Goal: Information Seeking & Learning: Learn about a topic

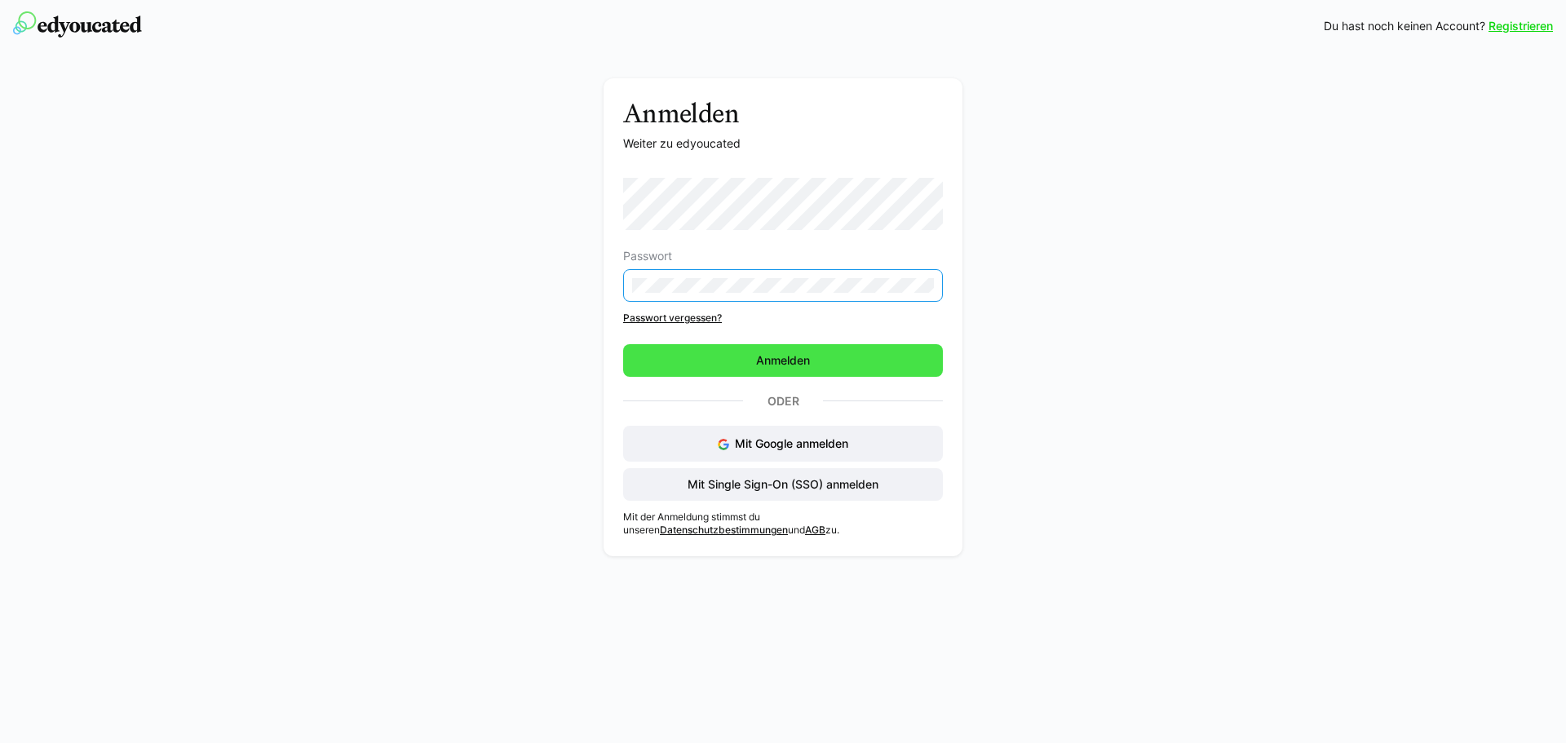
click at [867, 374] on span "Anmelden" at bounding box center [783, 360] width 320 height 33
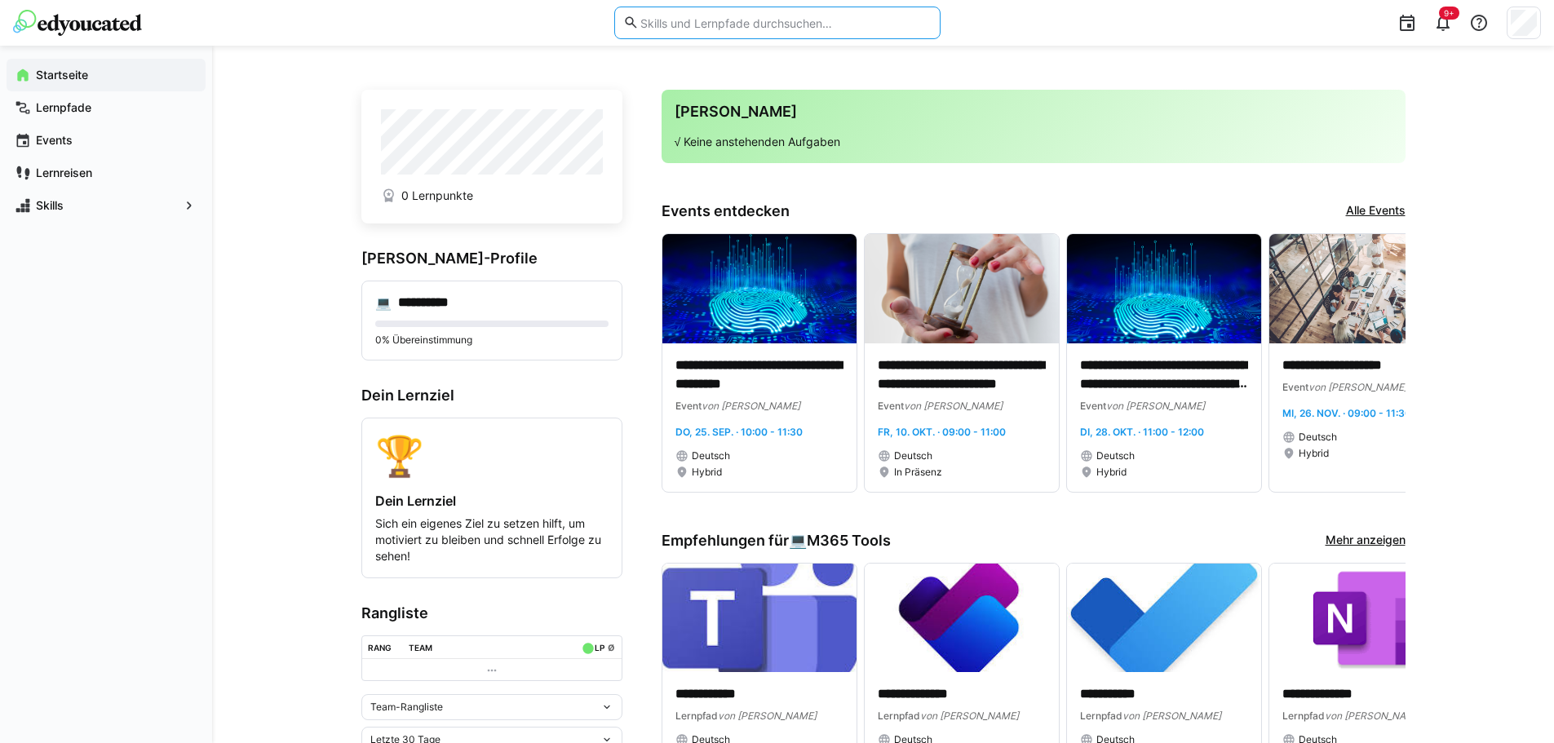
click at [742, 27] on input "text" at bounding box center [785, 23] width 292 height 15
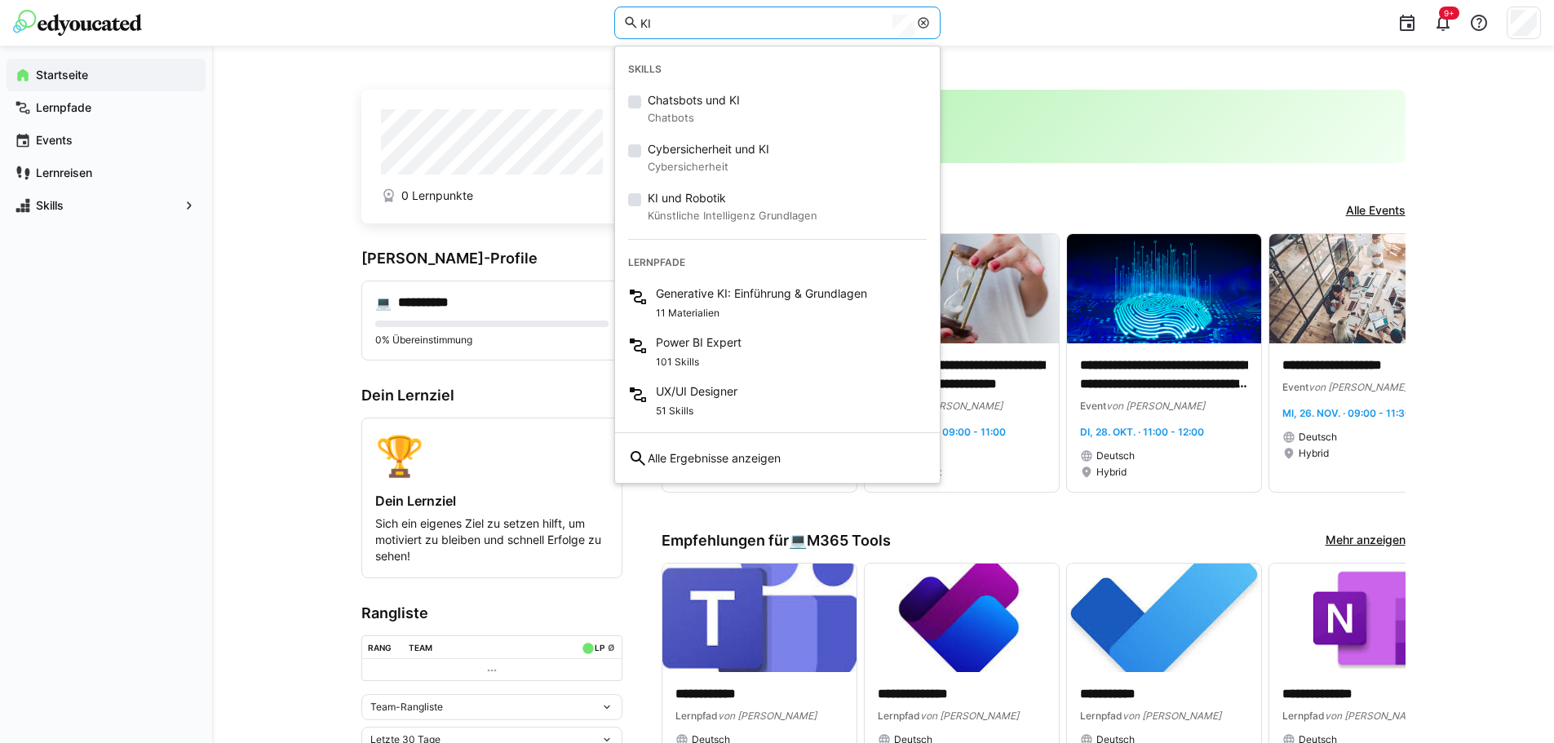
type input "KI"
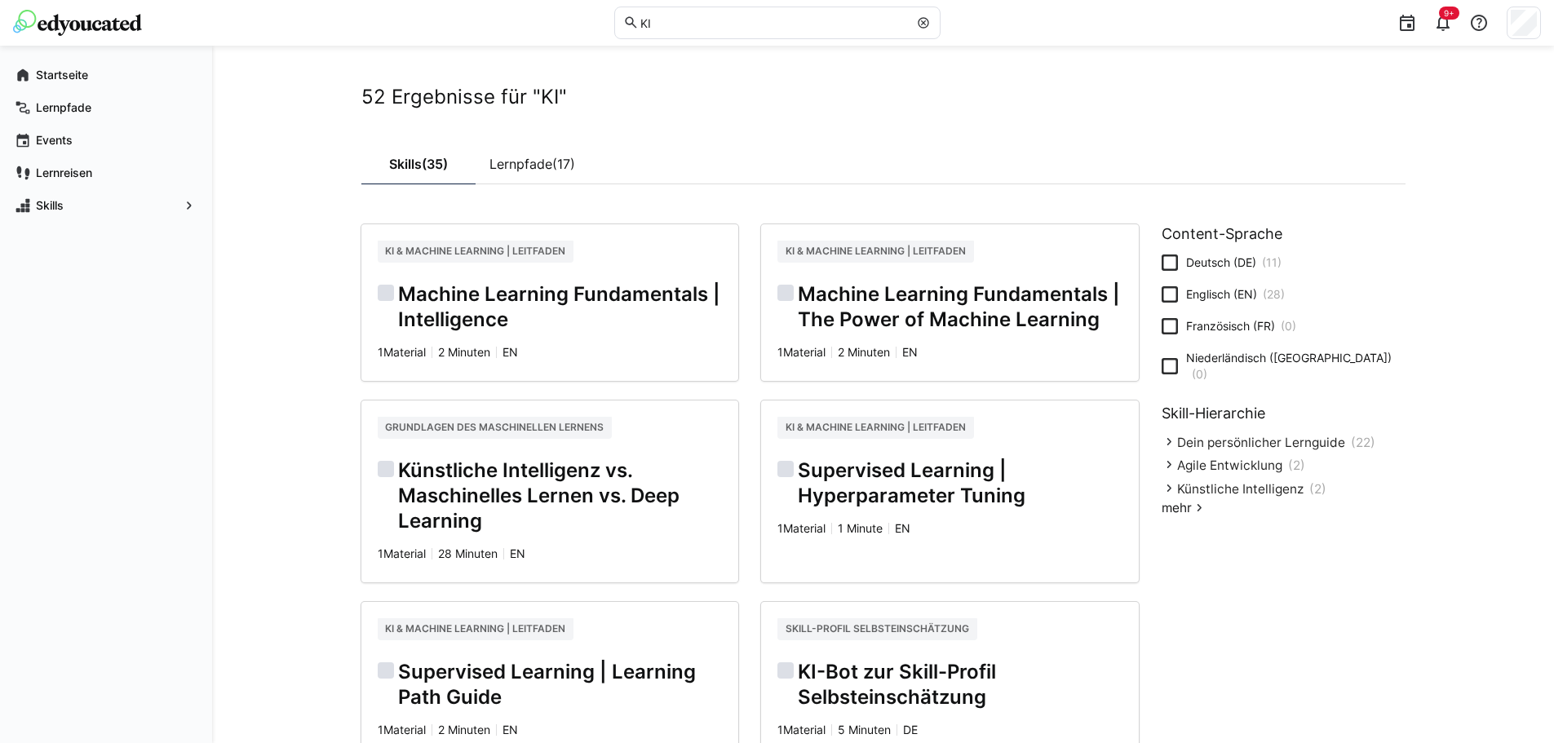
click at [1175, 265] on icon at bounding box center [1170, 263] width 16 height 16
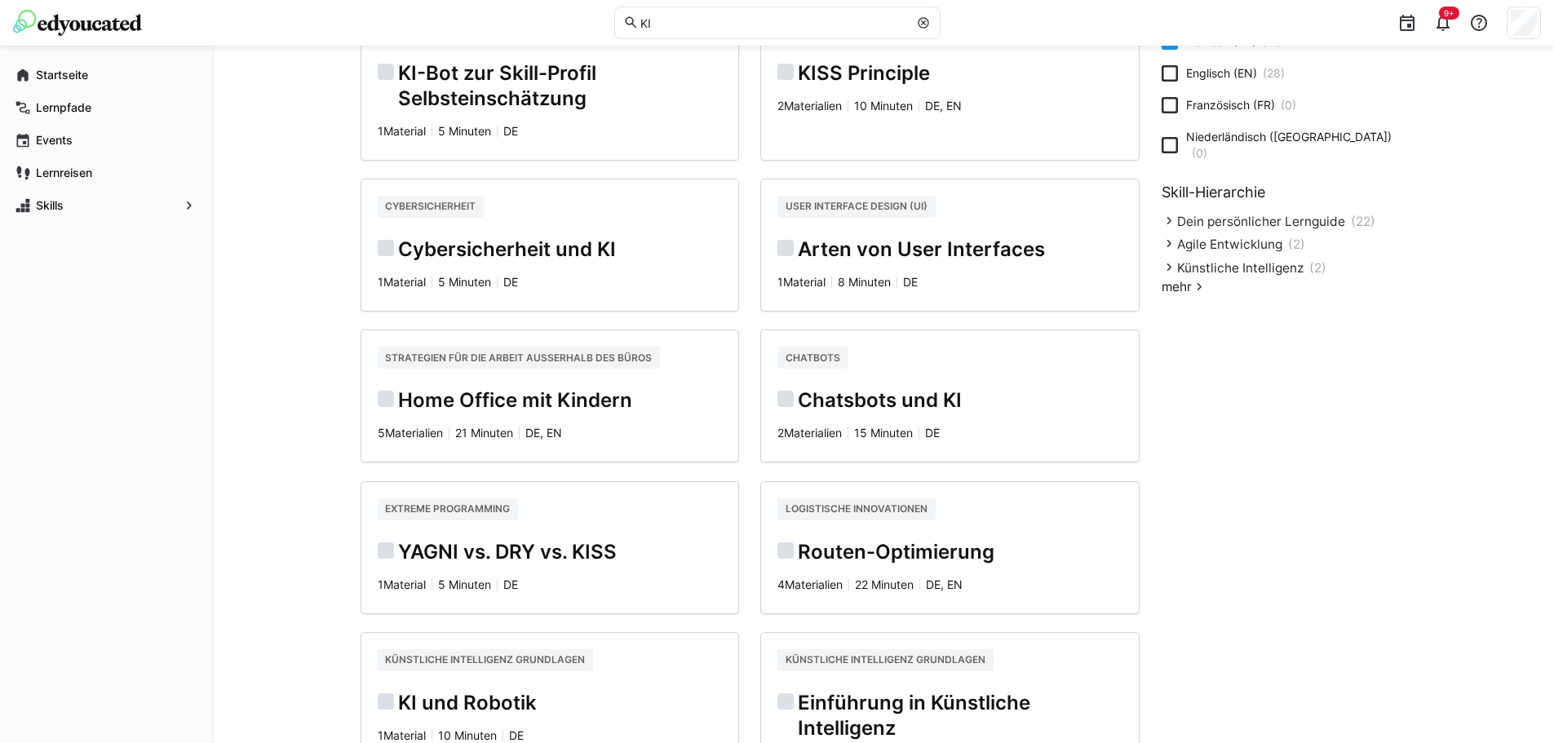
scroll to position [245, 0]
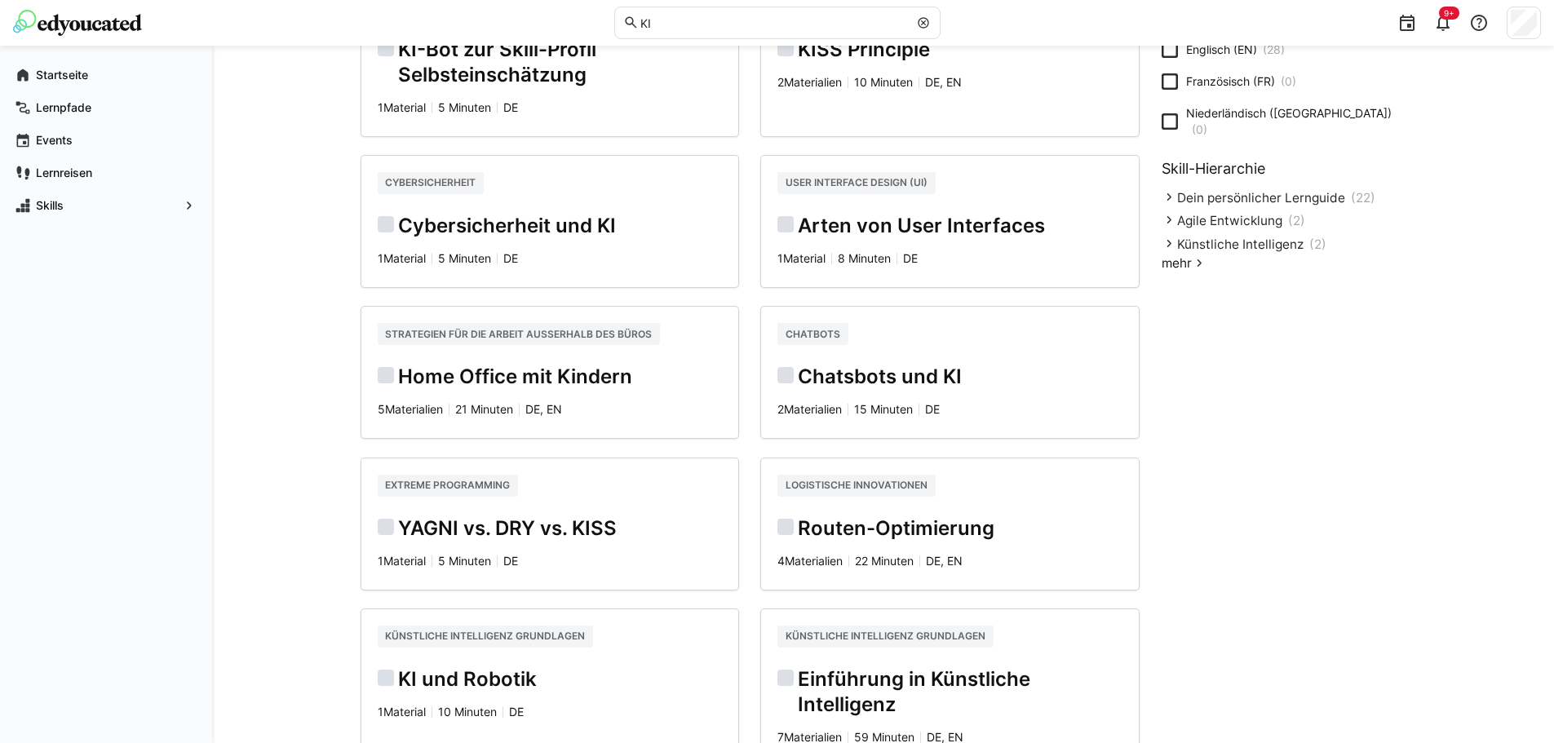
click at [486, 368] on h2 "Home Office mit Kindern" at bounding box center [550, 377] width 345 height 25
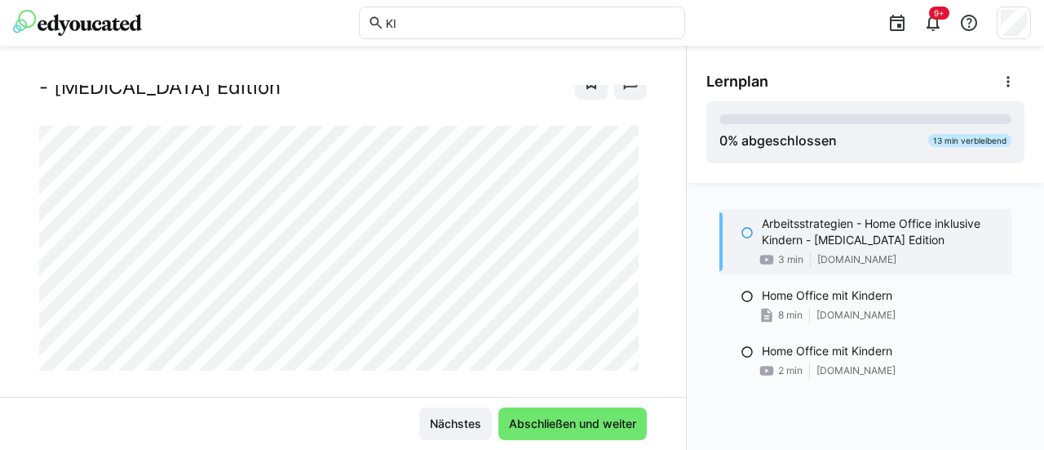
scroll to position [69, 0]
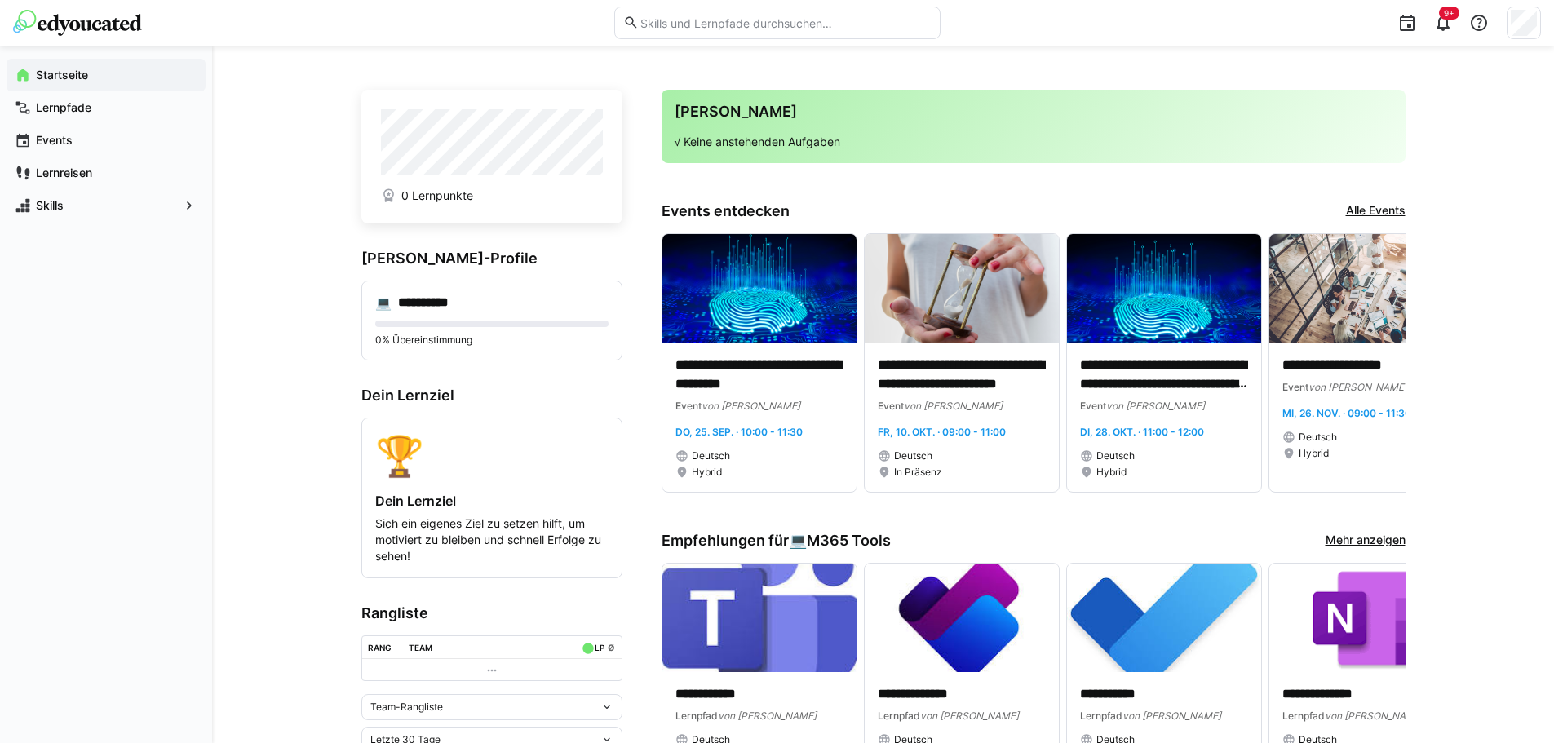
click at [667, 29] on input "text" at bounding box center [785, 23] width 292 height 15
type input "KI"
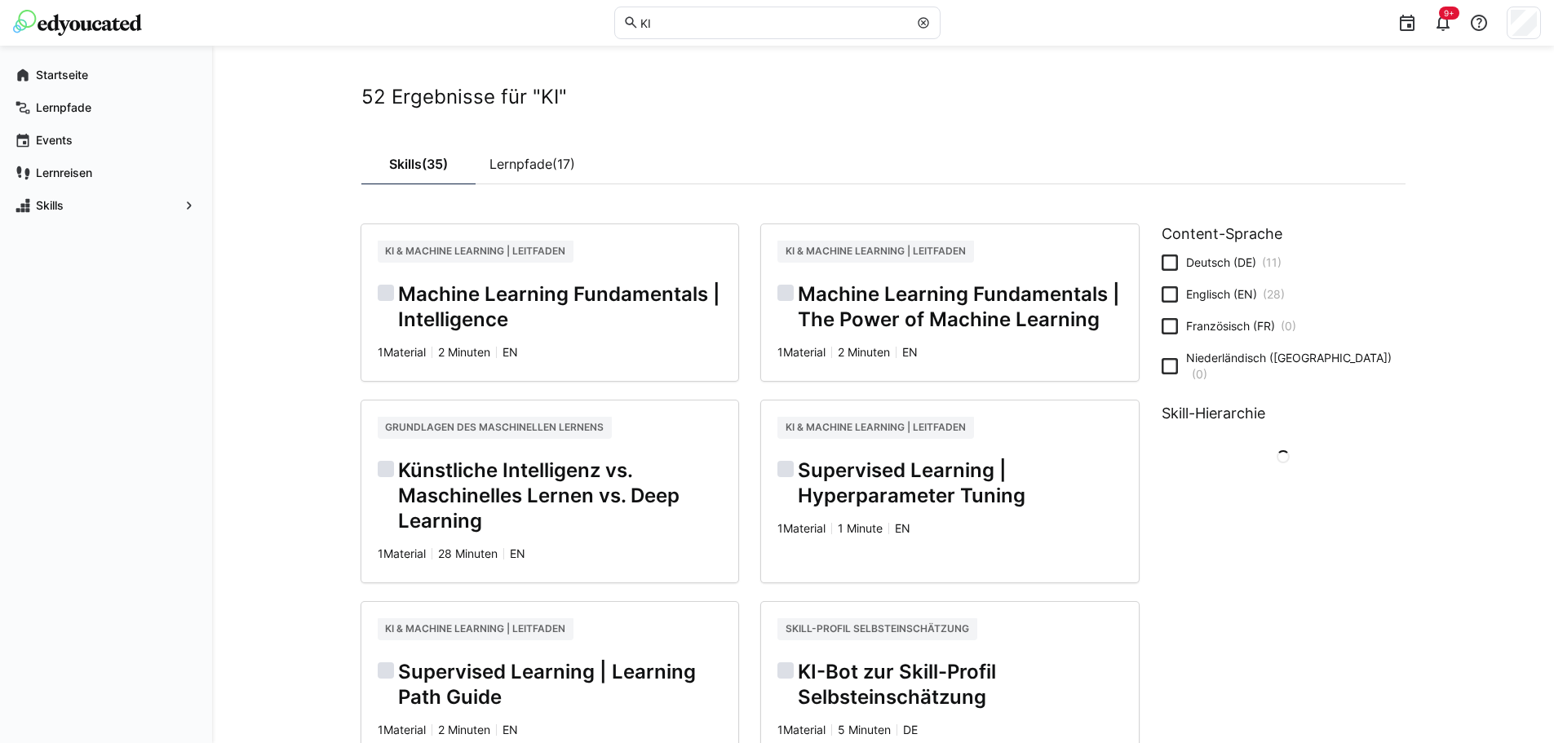
click at [1176, 259] on icon at bounding box center [1170, 263] width 16 height 16
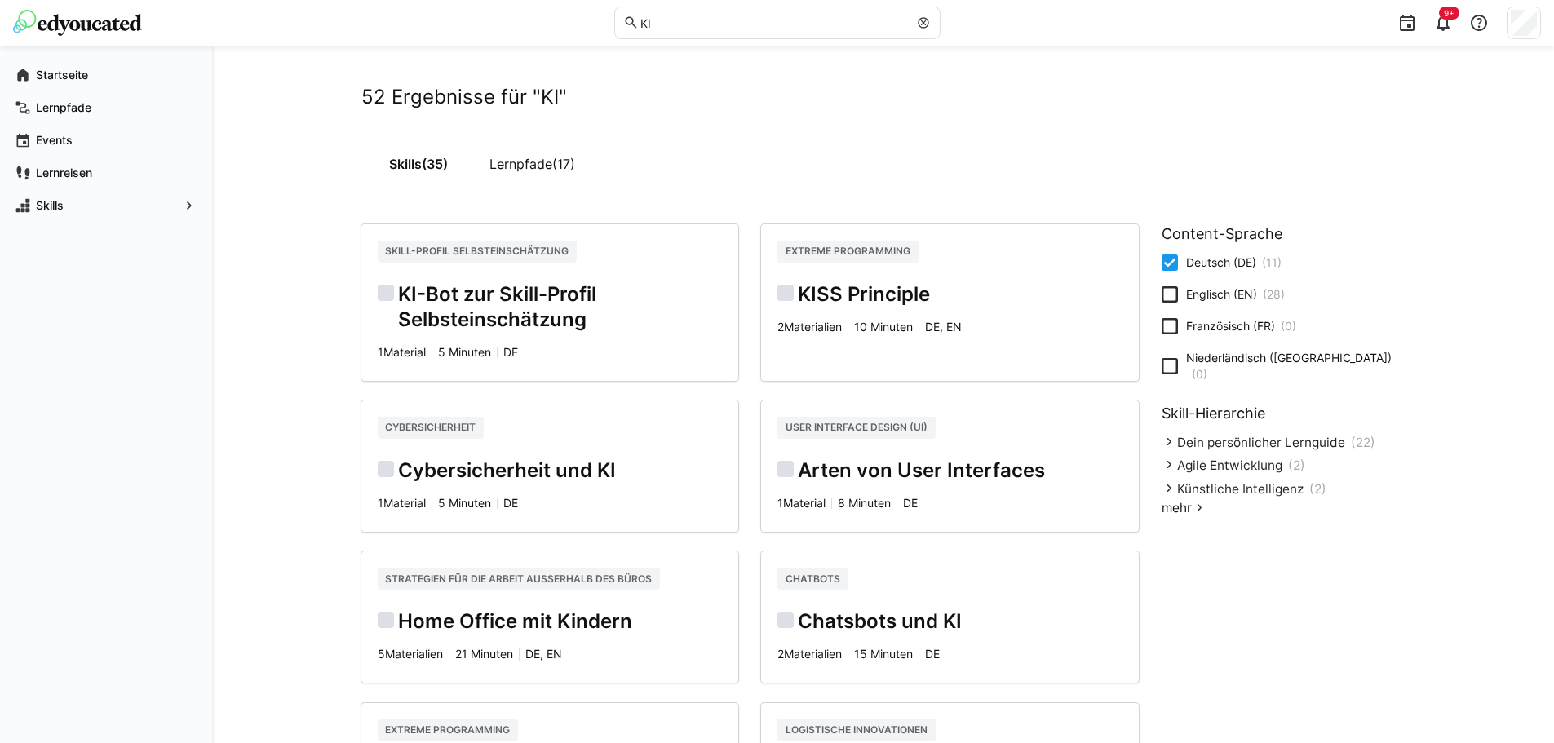
click at [1272, 435] on span "Dein persönlicher Lernguide" at bounding box center [1261, 443] width 168 height 16
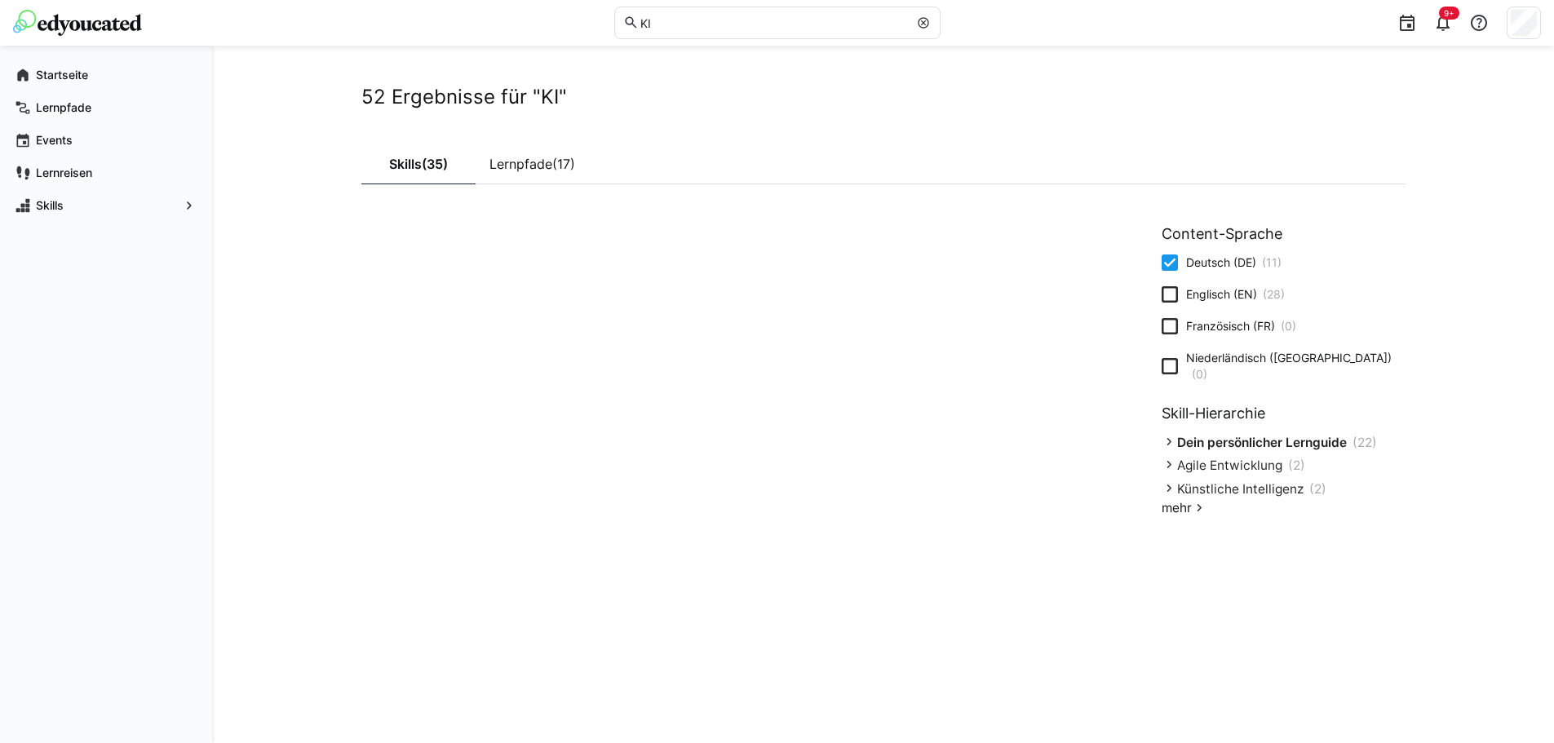
click at [1269, 481] on span "Künstliche Intelligenz" at bounding box center [1240, 489] width 126 height 16
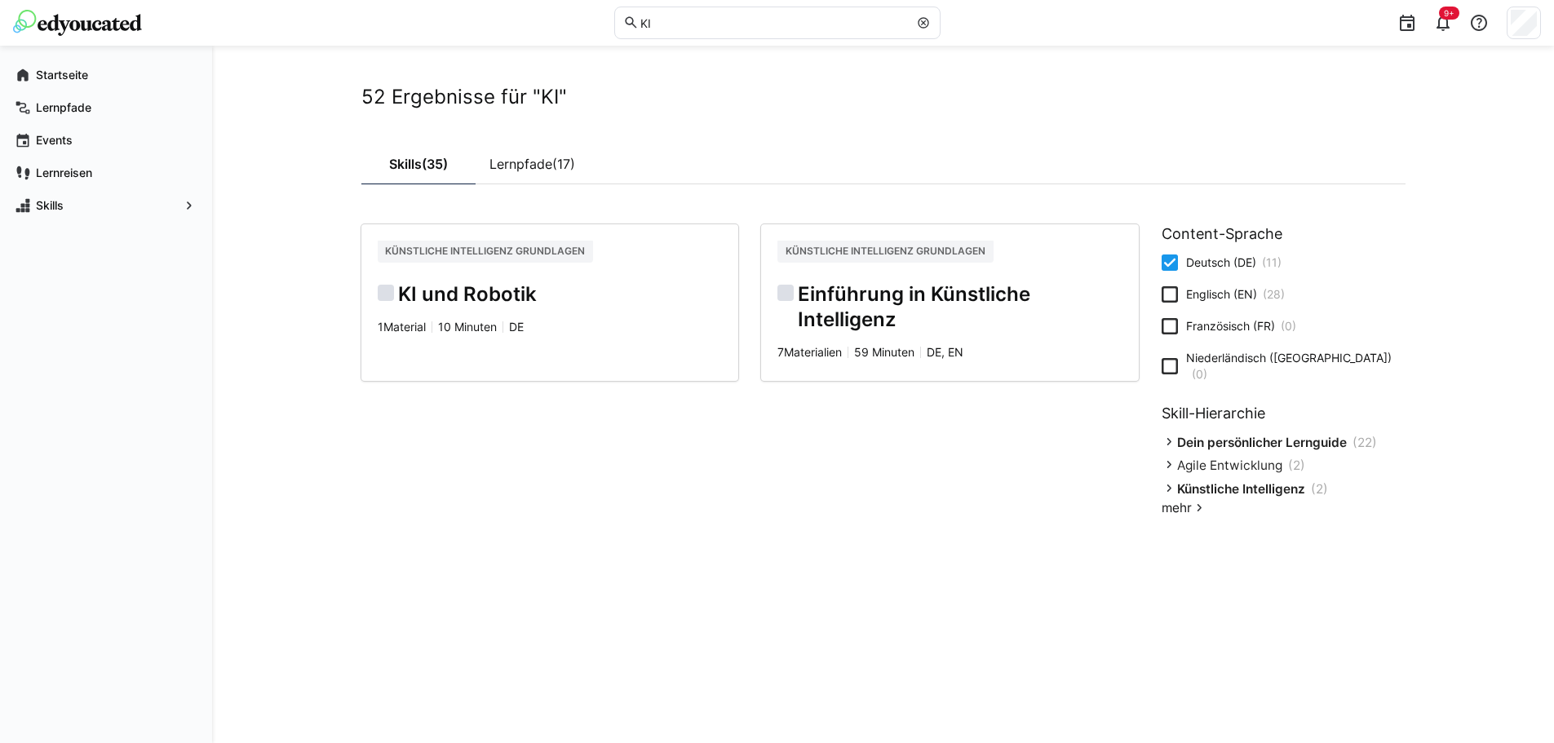
click at [839, 287] on h2 "Einführung in Künstliche Intelligenz" at bounding box center [949, 307] width 345 height 51
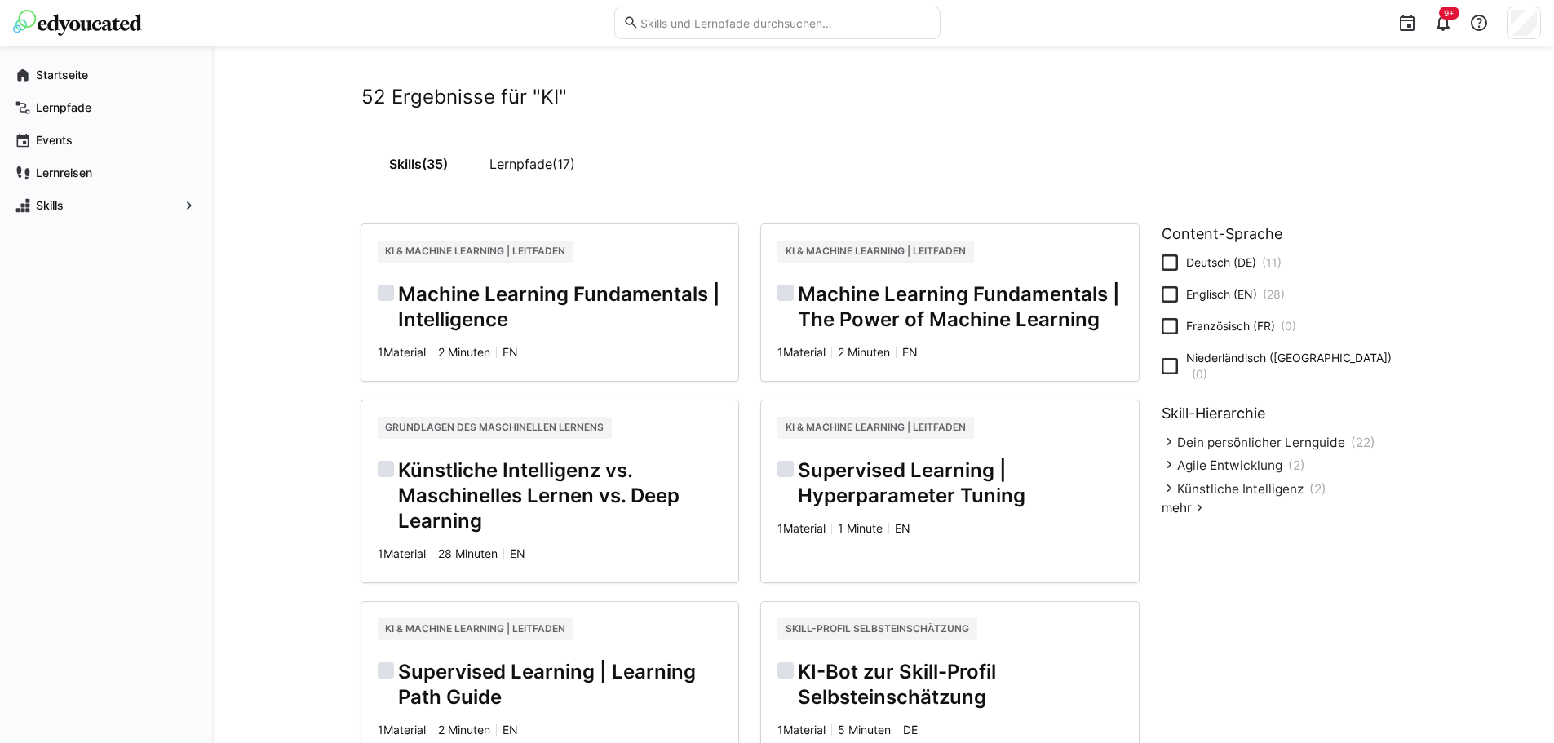
click at [1180, 259] on eds-checkbox "Deutsch (DE) (11)" at bounding box center [1222, 263] width 120 height 16
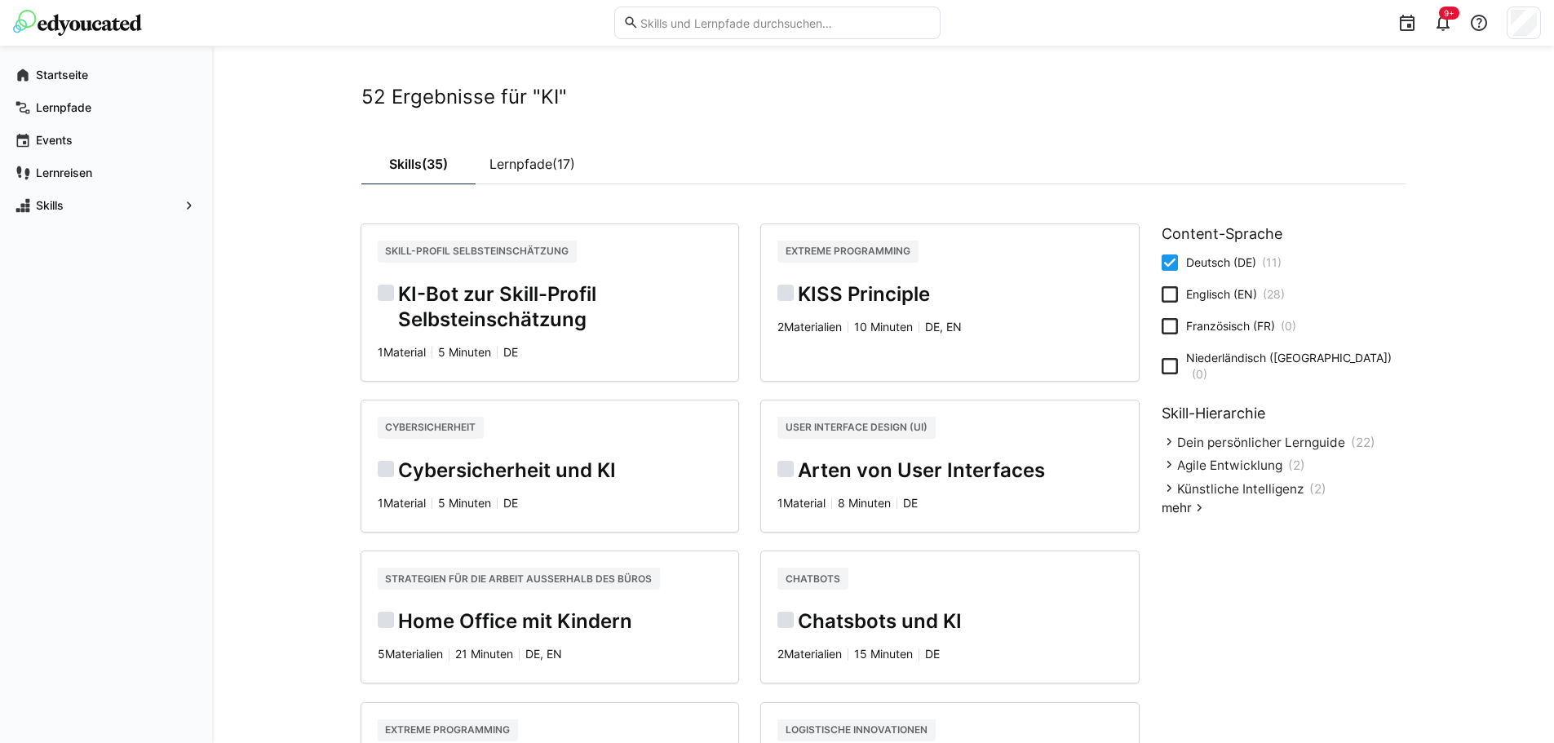
click at [573, 295] on h2 "KI-Bot zur Skill-Profil Selbsteinschätzung" at bounding box center [550, 307] width 345 height 51
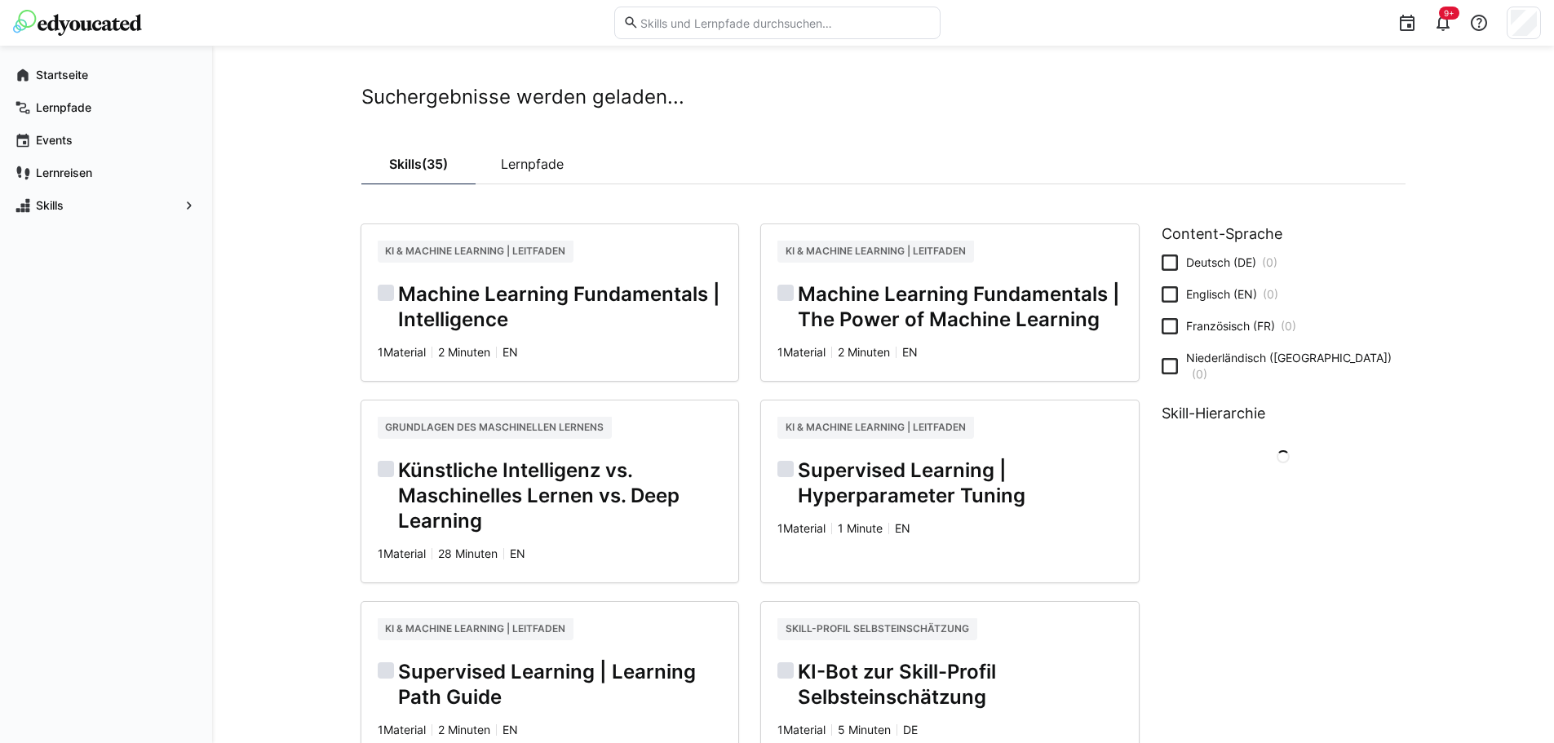
click at [676, 19] on input "text" at bounding box center [785, 23] width 292 height 15
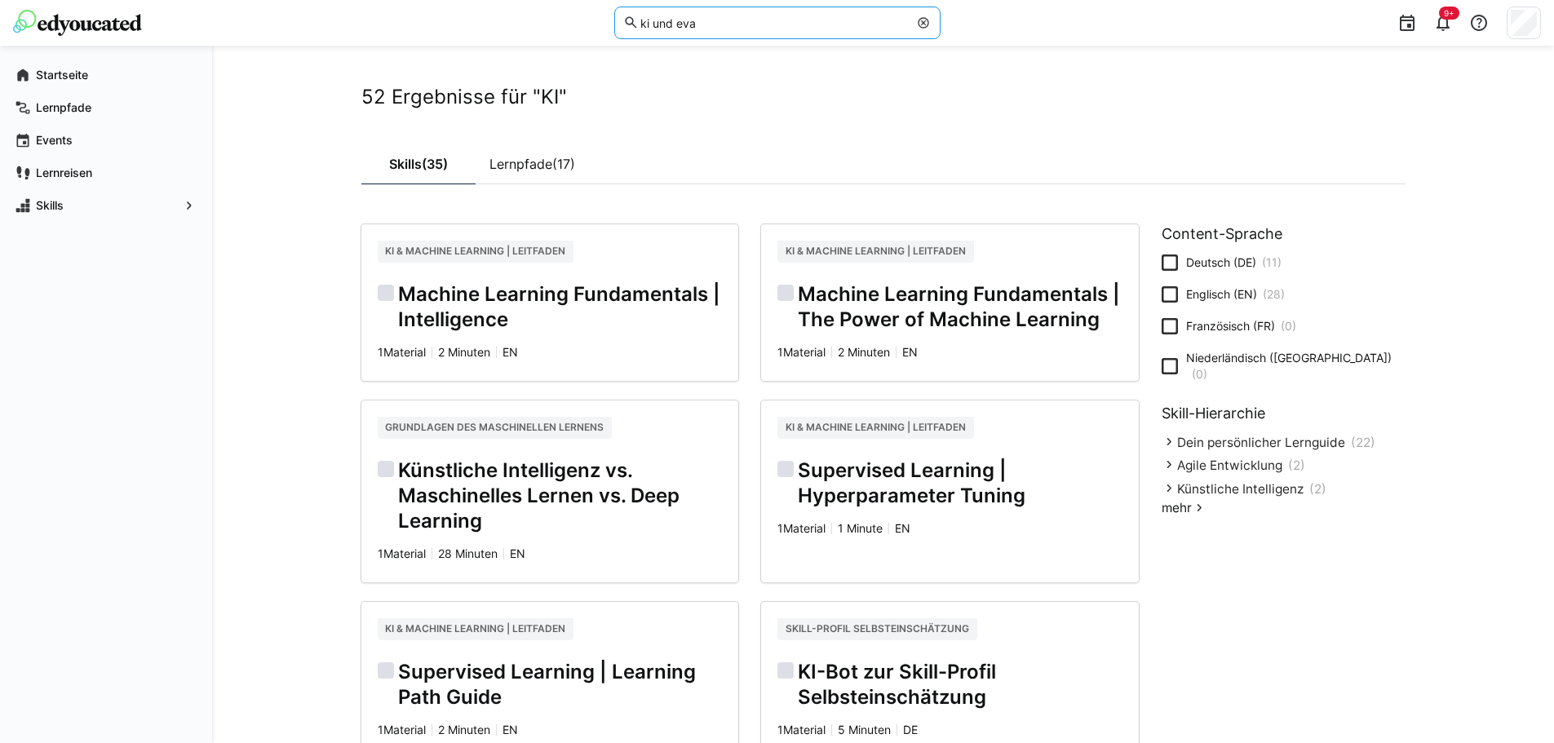
type input "ki und eva"
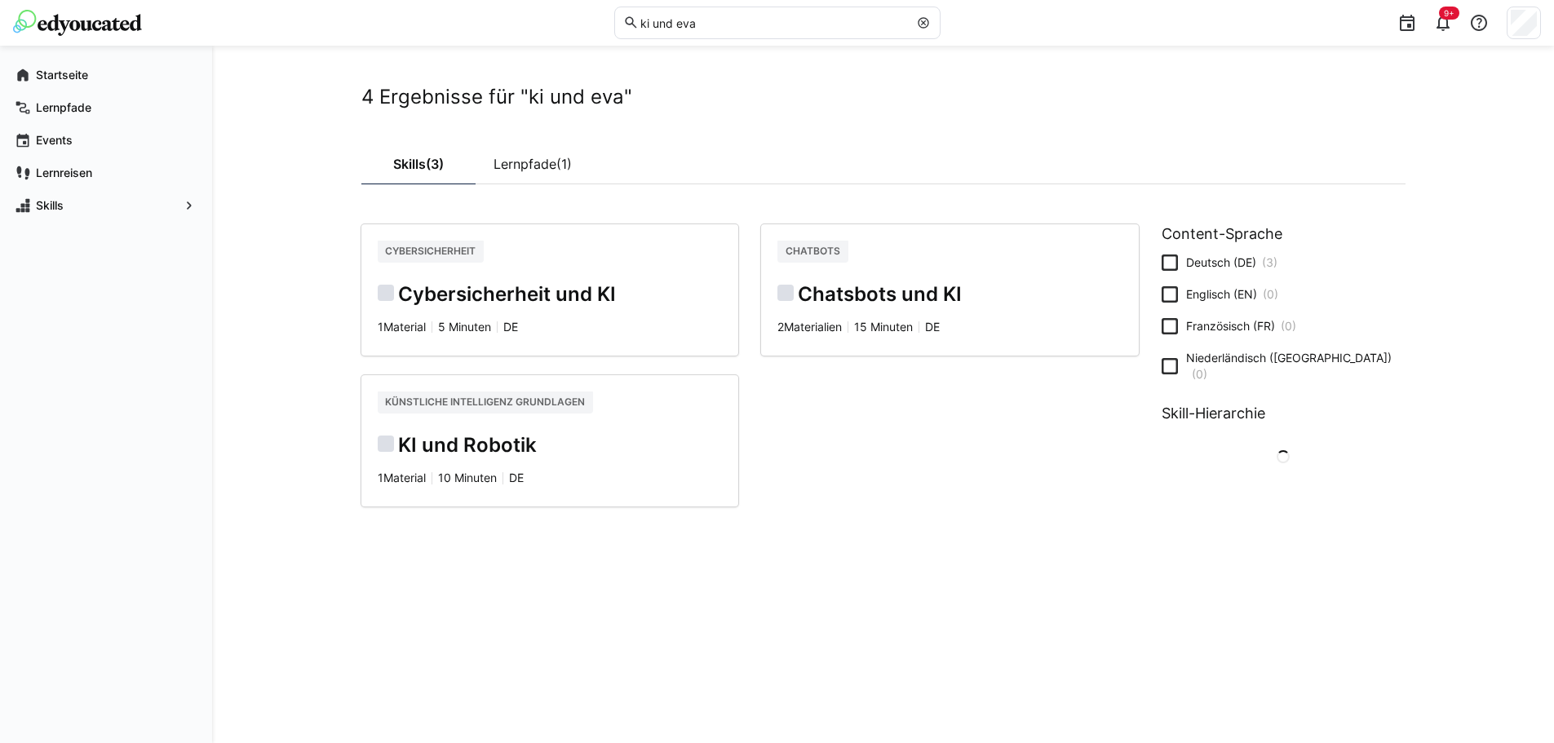
click at [297, 278] on div "4 Ergebnisse für "ki und eva" Skills (3) Lernpfade (1) Cybersicherheit Cybersic…" at bounding box center [883, 395] width 1342 height 698
click at [878, 295] on h2 "Chatsbots und KI" at bounding box center [949, 294] width 345 height 25
click at [492, 451] on h2 "KI und Robotik" at bounding box center [550, 445] width 345 height 25
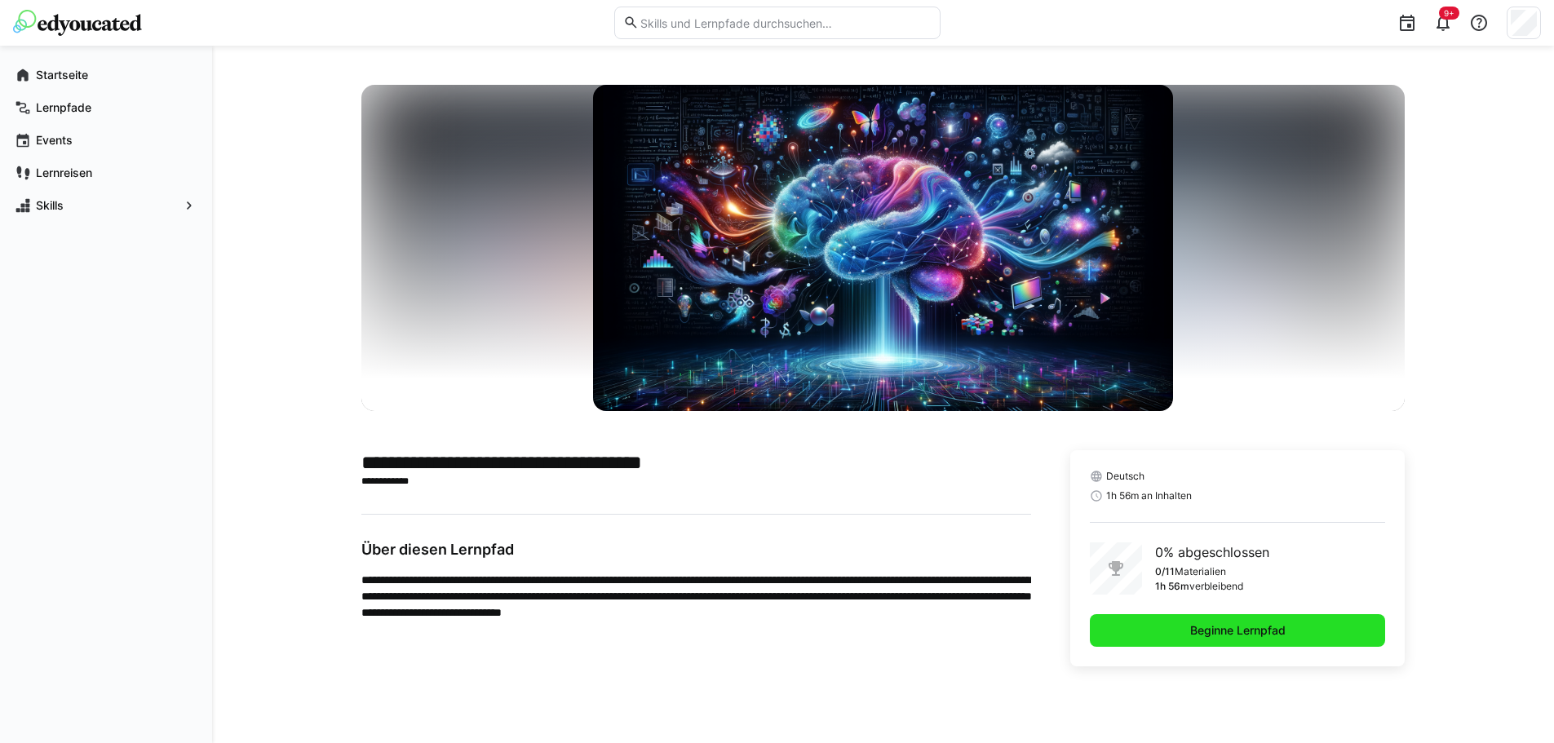
click at [1295, 636] on span "Beginne Lernpfad" at bounding box center [1238, 630] width 296 height 33
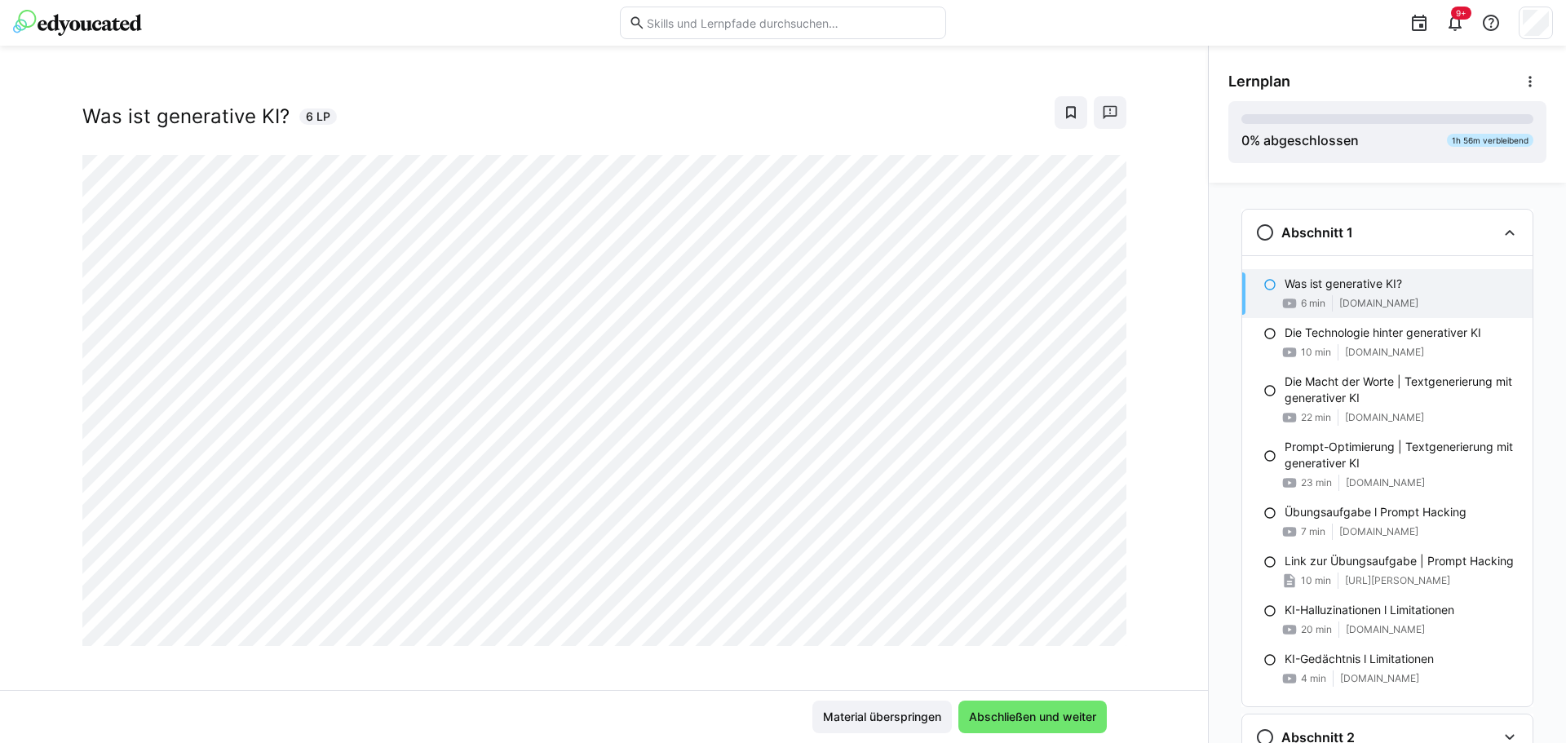
scroll to position [28, 0]
click at [1004, 713] on span "Abschließen und weiter" at bounding box center [1033, 717] width 132 height 16
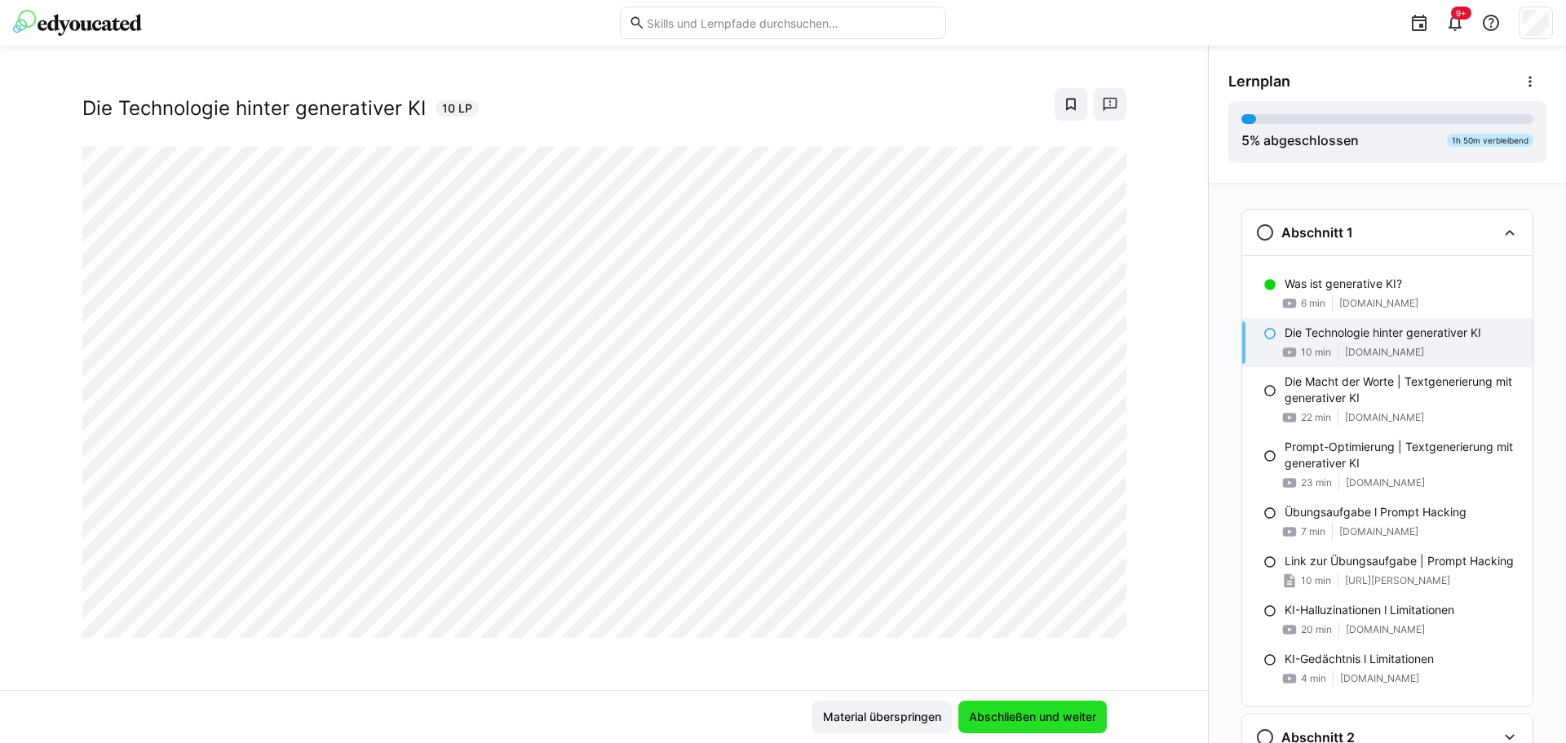
click at [1004, 713] on span "Abschließen und weiter" at bounding box center [1033, 717] width 132 height 16
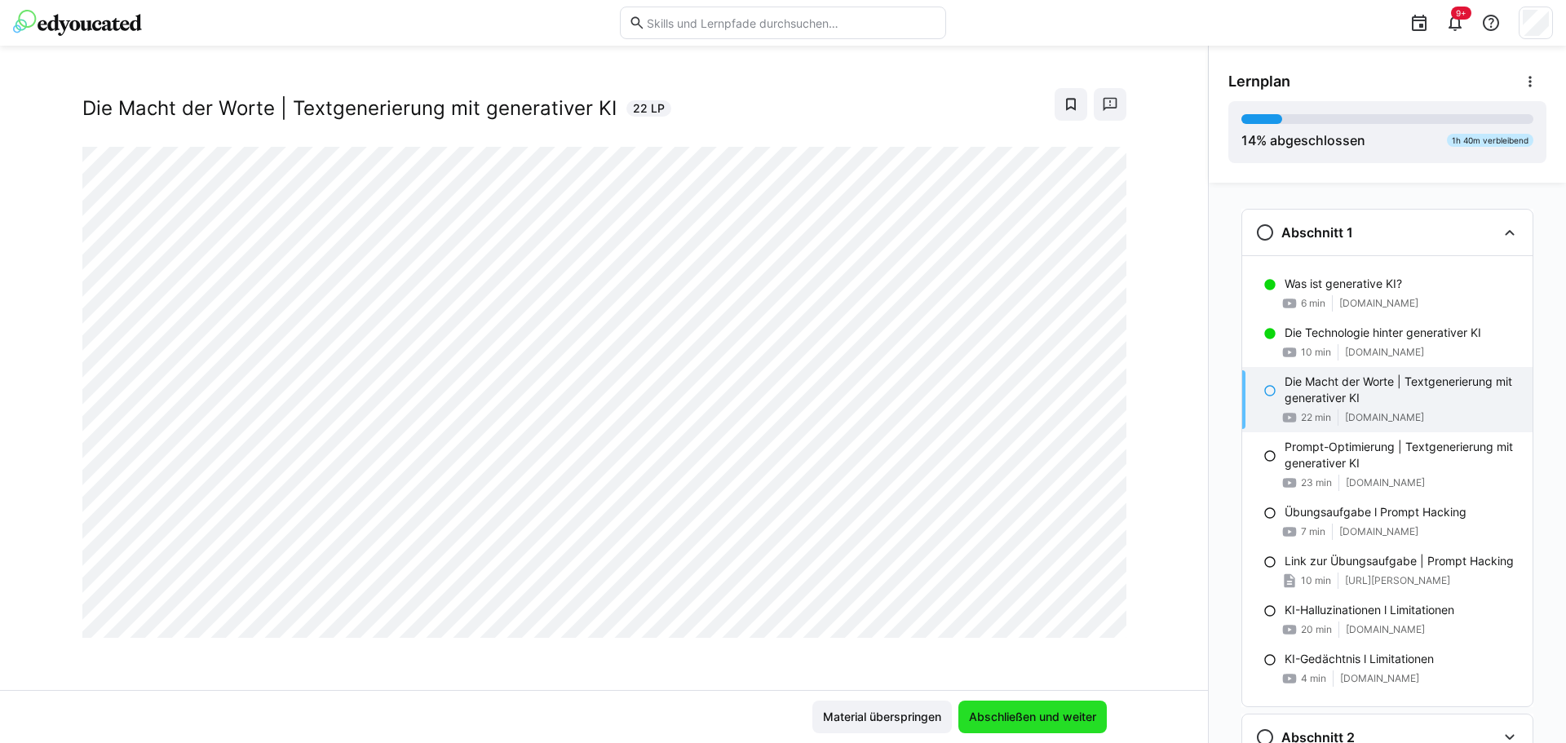
click at [986, 716] on span "Abschließen und weiter" at bounding box center [1033, 717] width 132 height 16
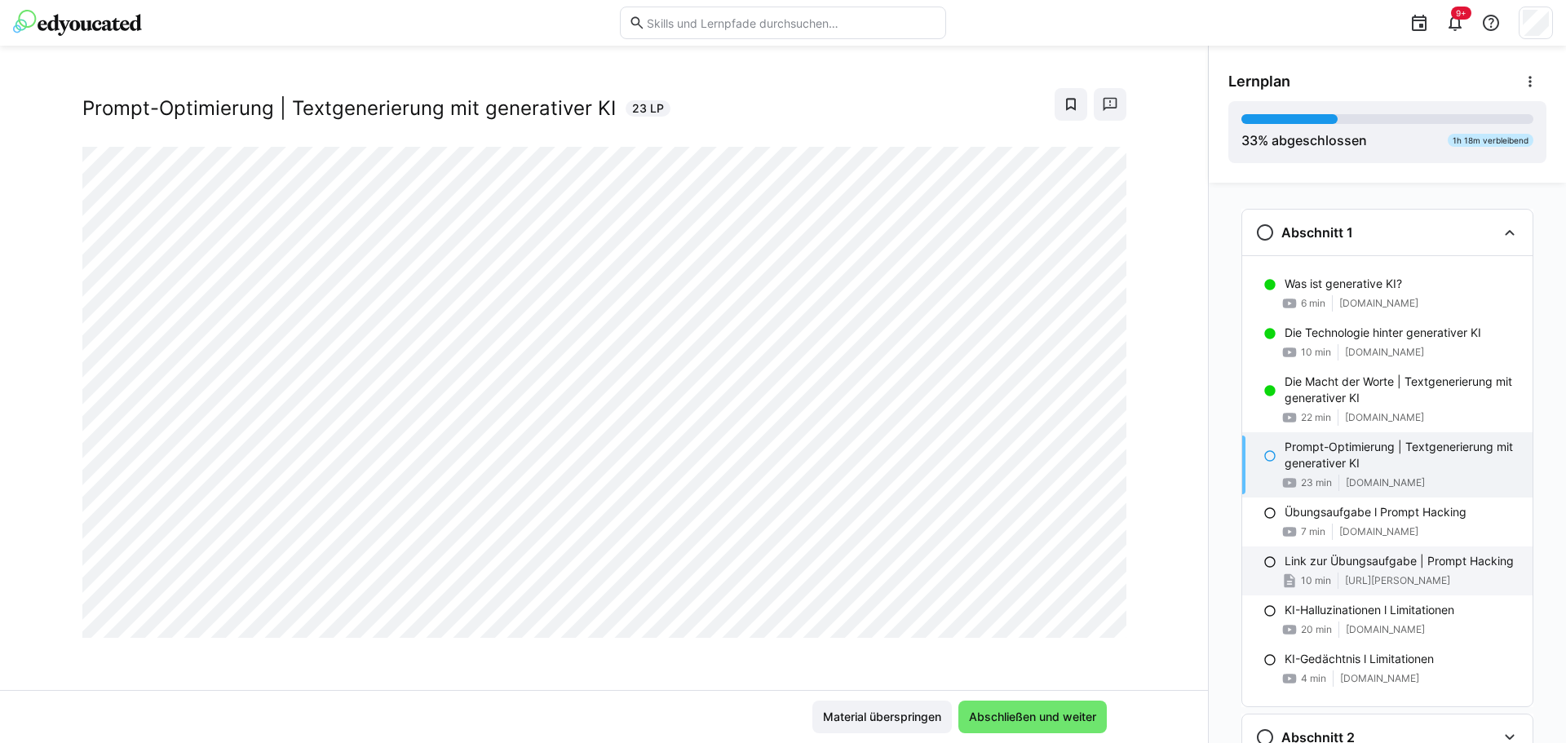
scroll to position [69, 0]
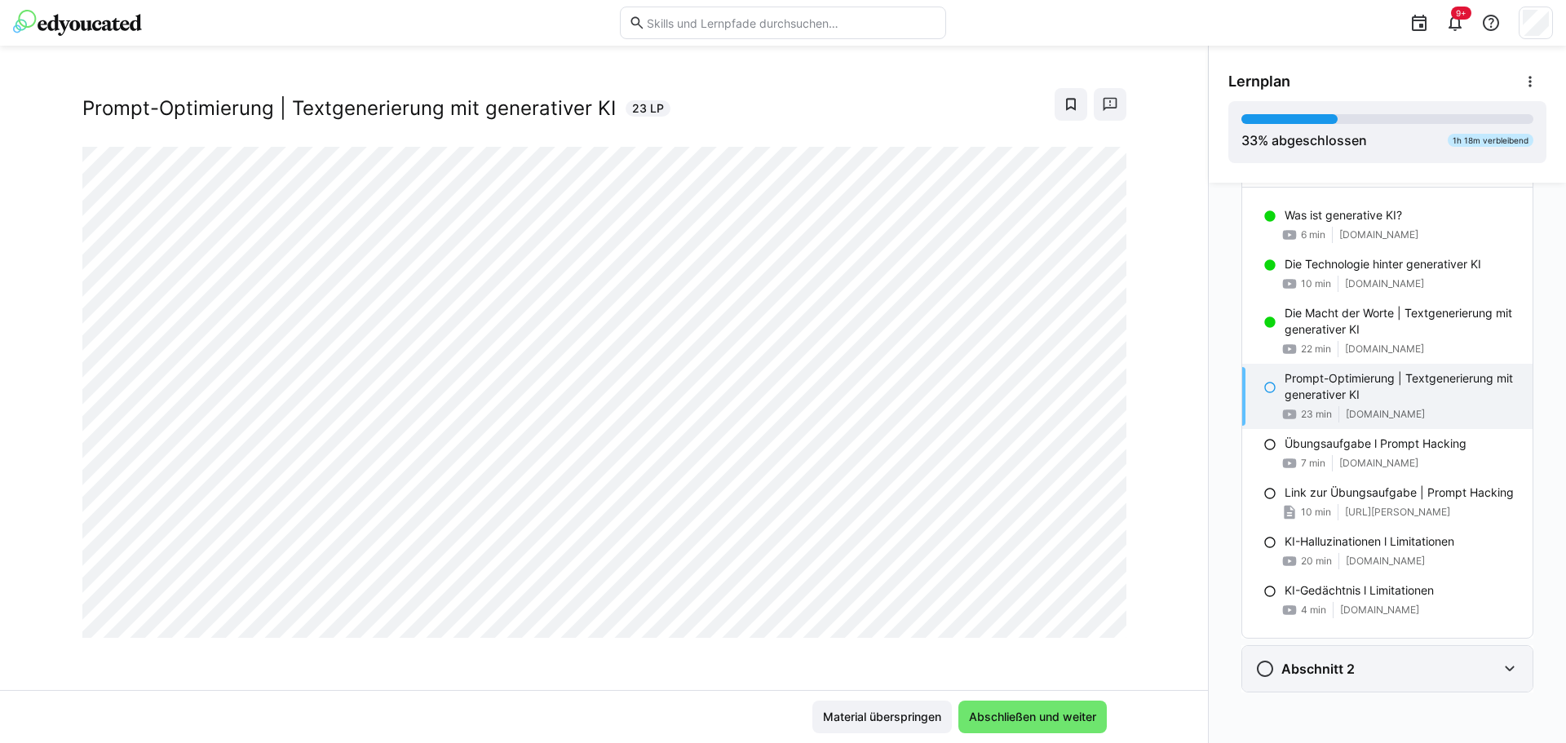
click at [1506, 671] on eds-icon at bounding box center [1510, 669] width 20 height 20
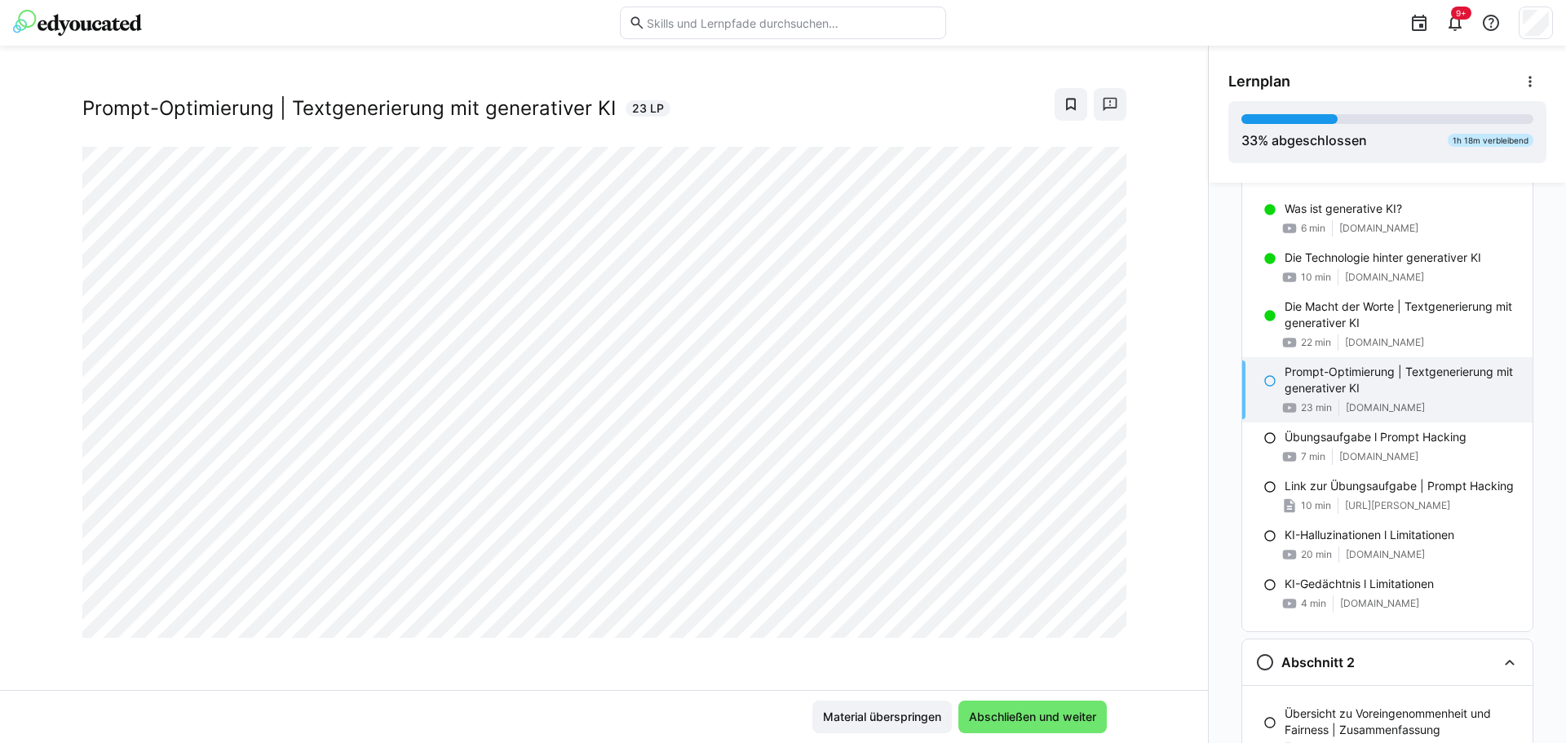
scroll to position [0, 0]
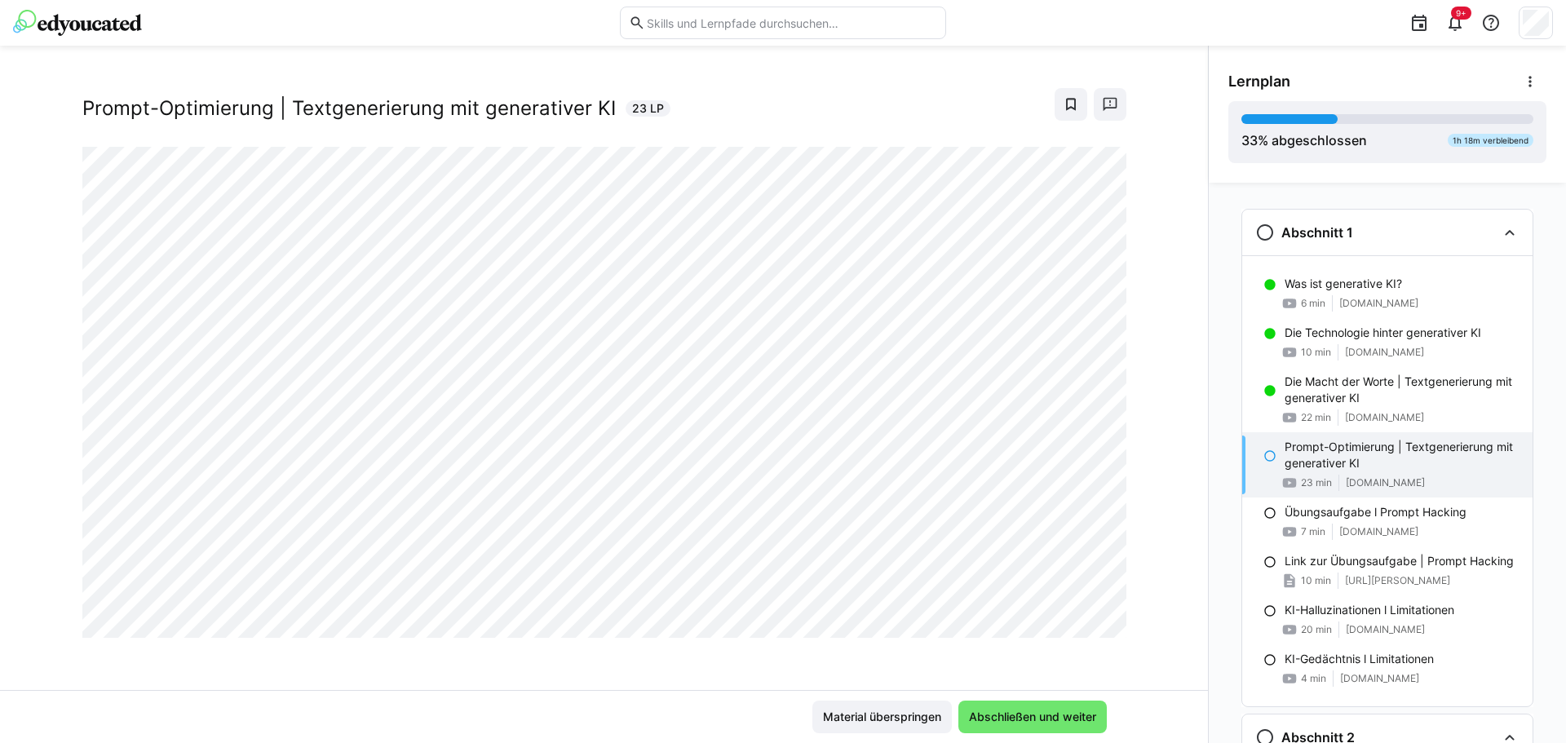
click at [1088, 624] on div at bounding box center [1107, 620] width 39 height 34
click at [1005, 721] on span "Abschließen und weiter" at bounding box center [1033, 717] width 132 height 16
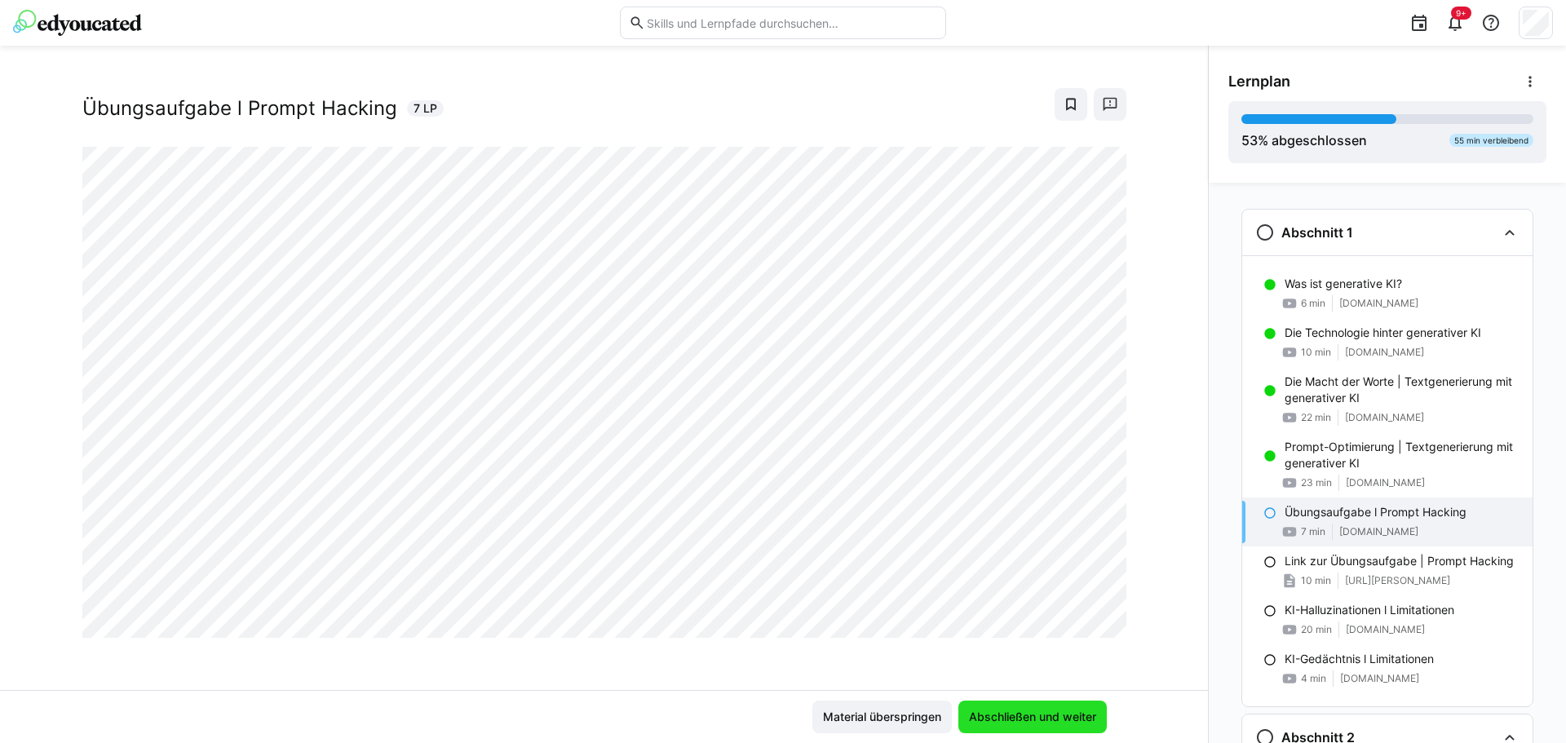
click at [1051, 721] on span "Abschließen und weiter" at bounding box center [1033, 717] width 132 height 16
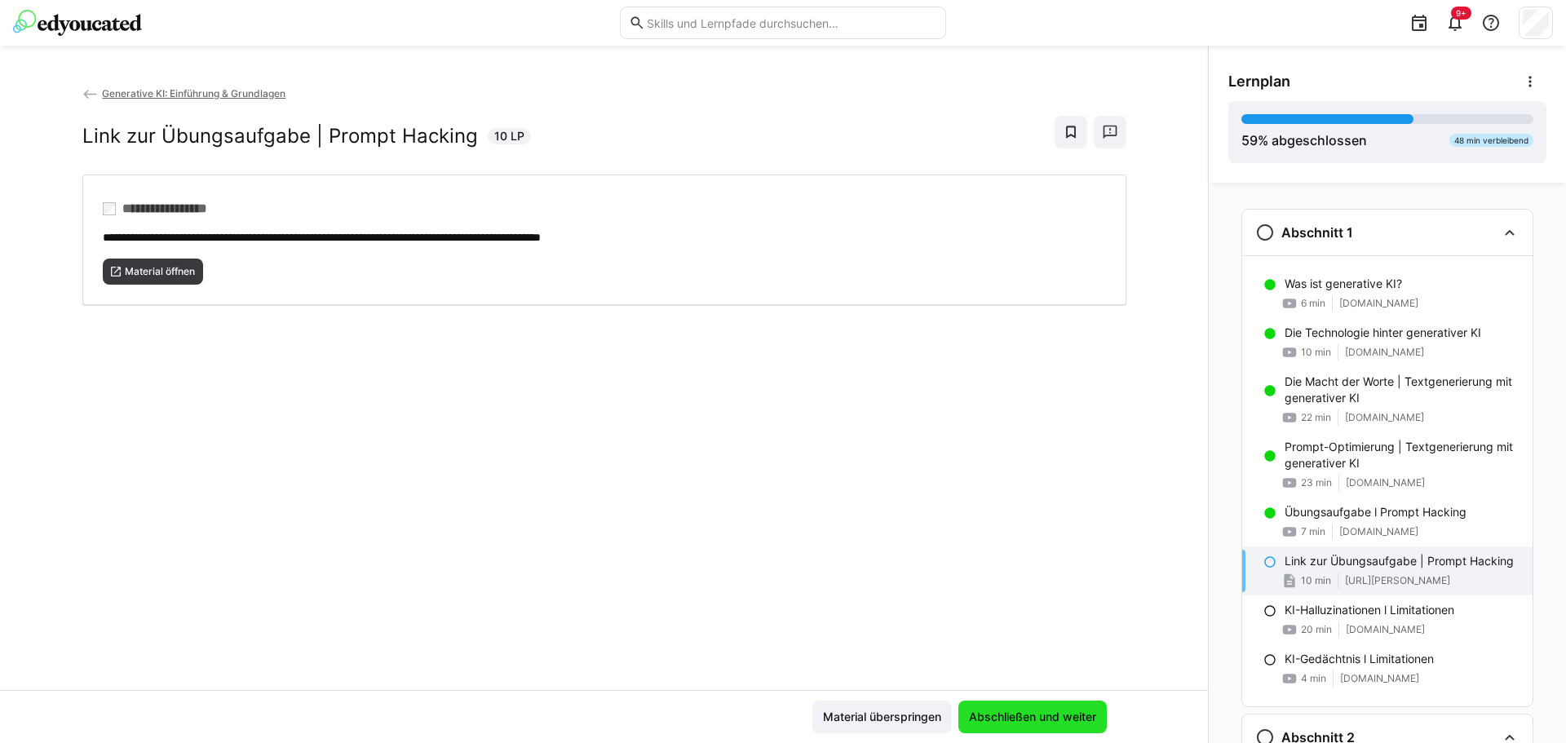
click at [1051, 721] on span "Abschließen und weiter" at bounding box center [1033, 717] width 132 height 16
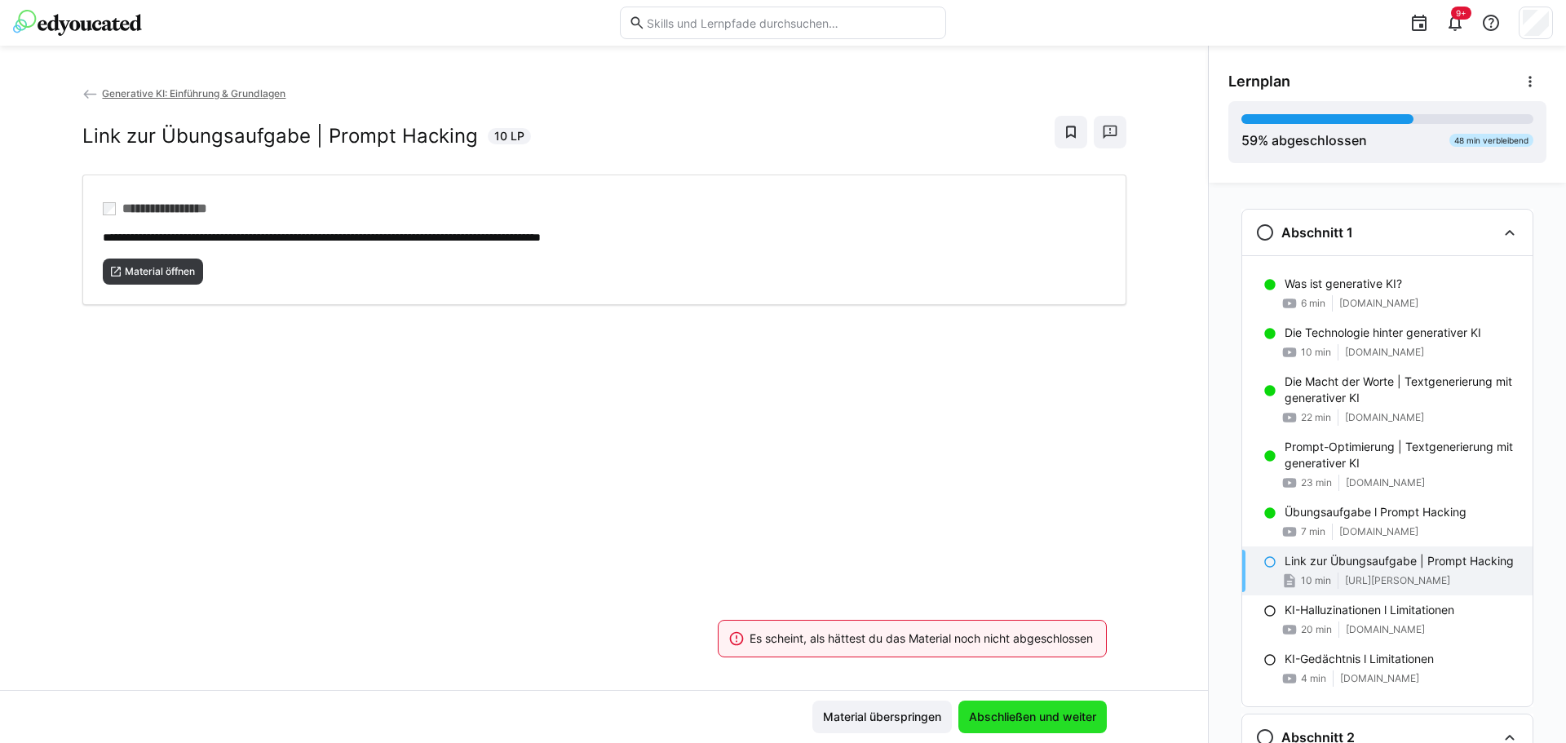
click at [1051, 721] on span "Abschließen und weiter" at bounding box center [1033, 717] width 132 height 16
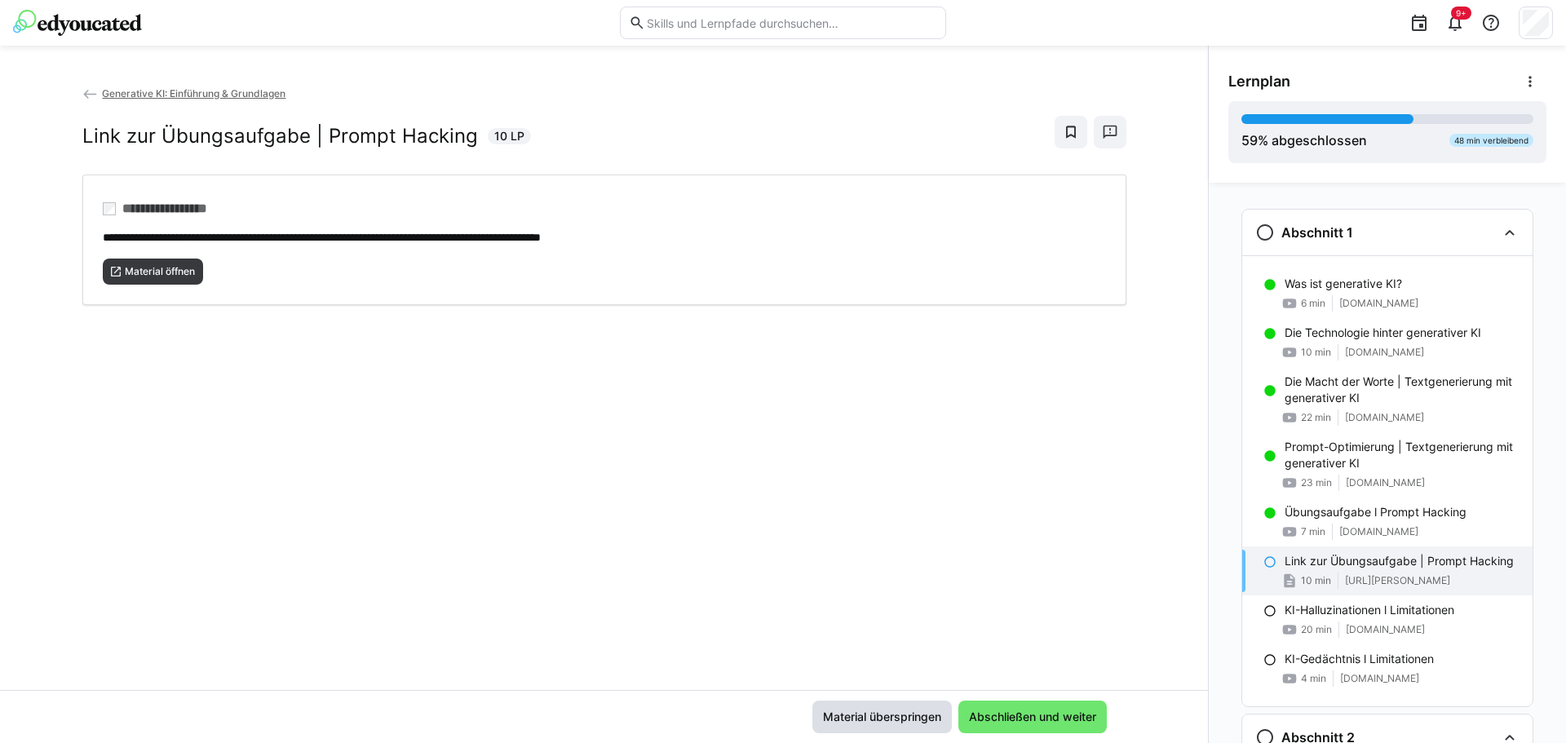
click at [915, 714] on span "Material überspringen" at bounding box center [882, 717] width 123 height 16
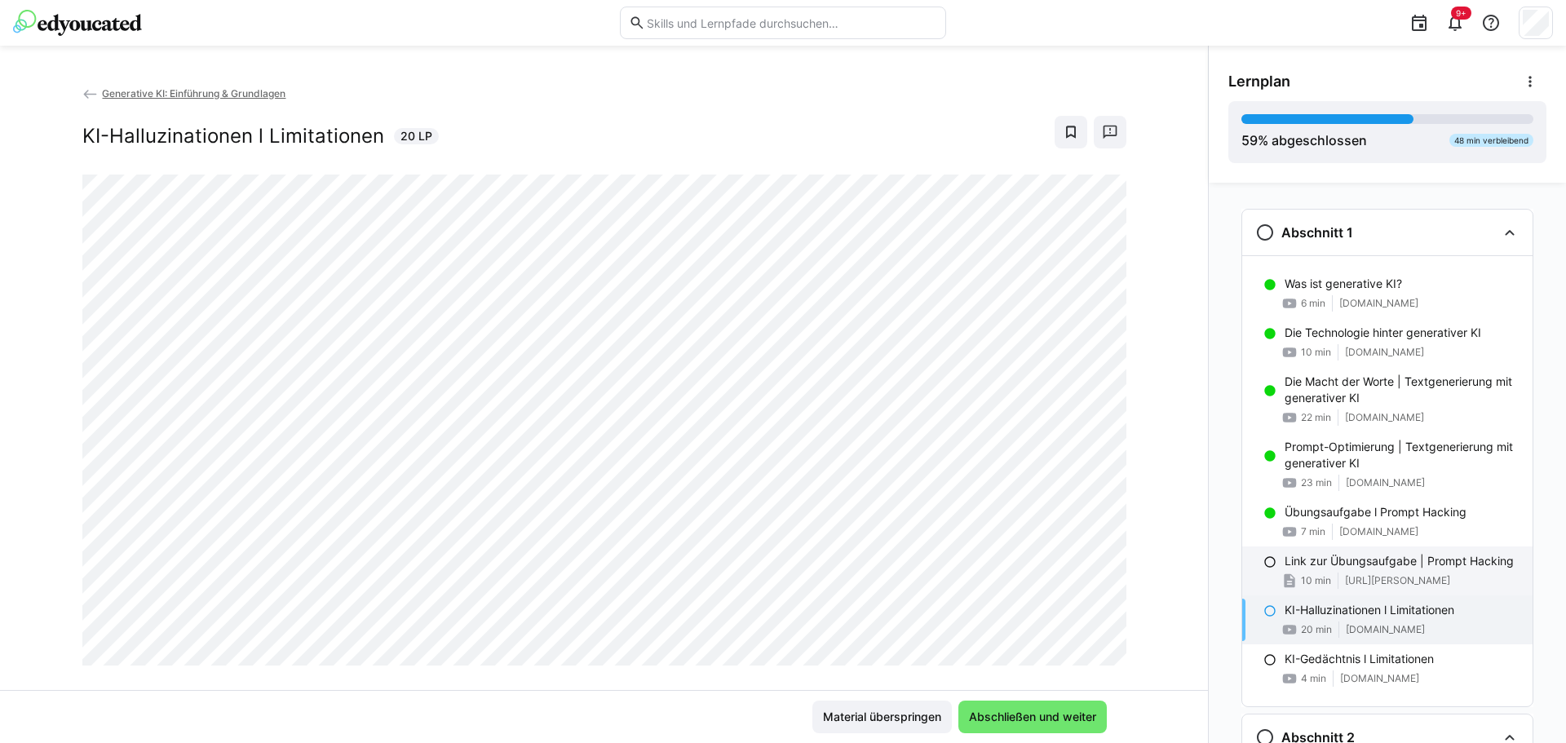
click at [1264, 566] on eds-icon at bounding box center [1270, 562] width 13 height 13
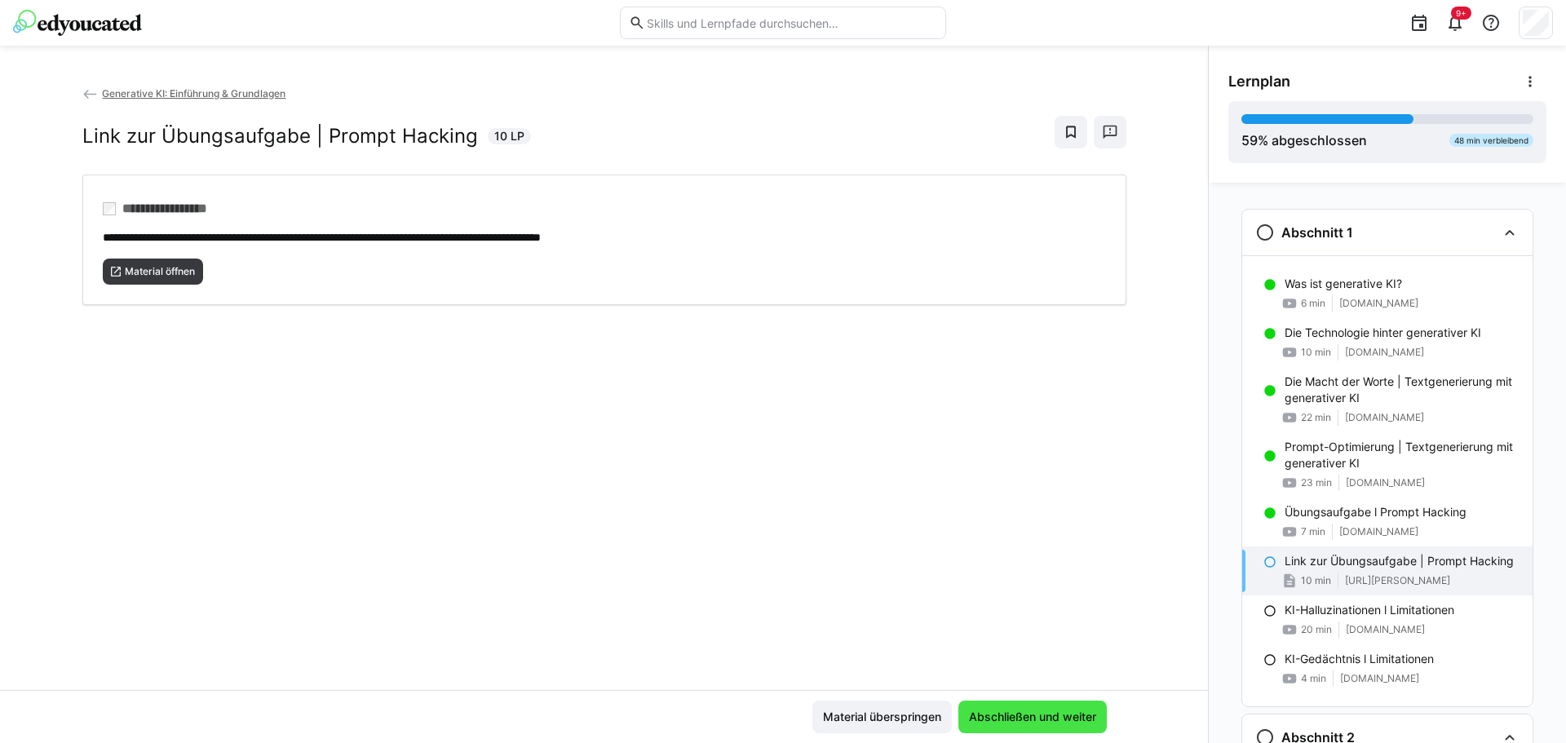
click at [1068, 711] on span "Abschließen und weiter" at bounding box center [1033, 717] width 132 height 16
click at [167, 271] on span "Material öffnen" at bounding box center [159, 271] width 73 height 13
click at [1350, 512] on p "Übungsaufgabe l Prompt Hacking" at bounding box center [1376, 512] width 182 height 16
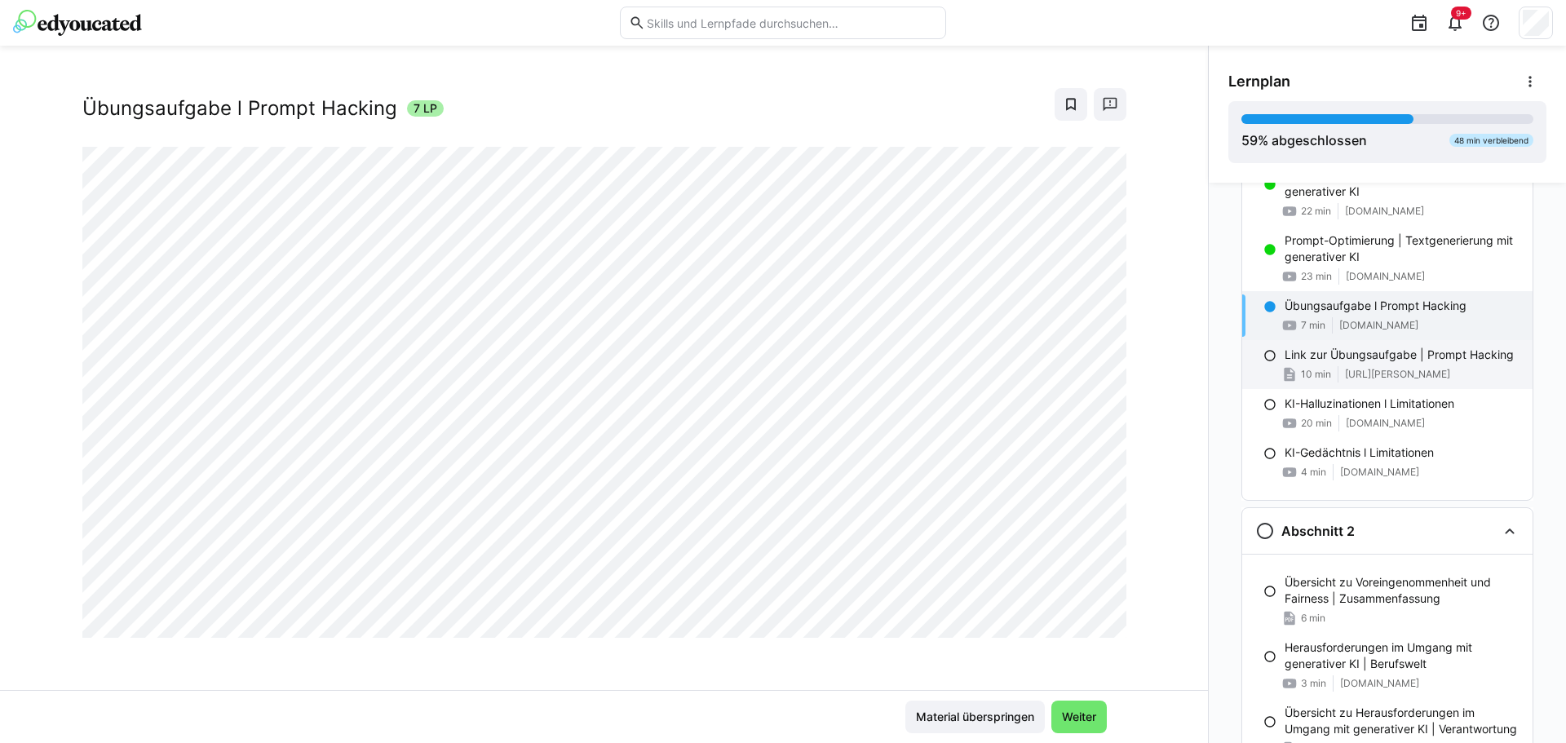
scroll to position [47, 0]
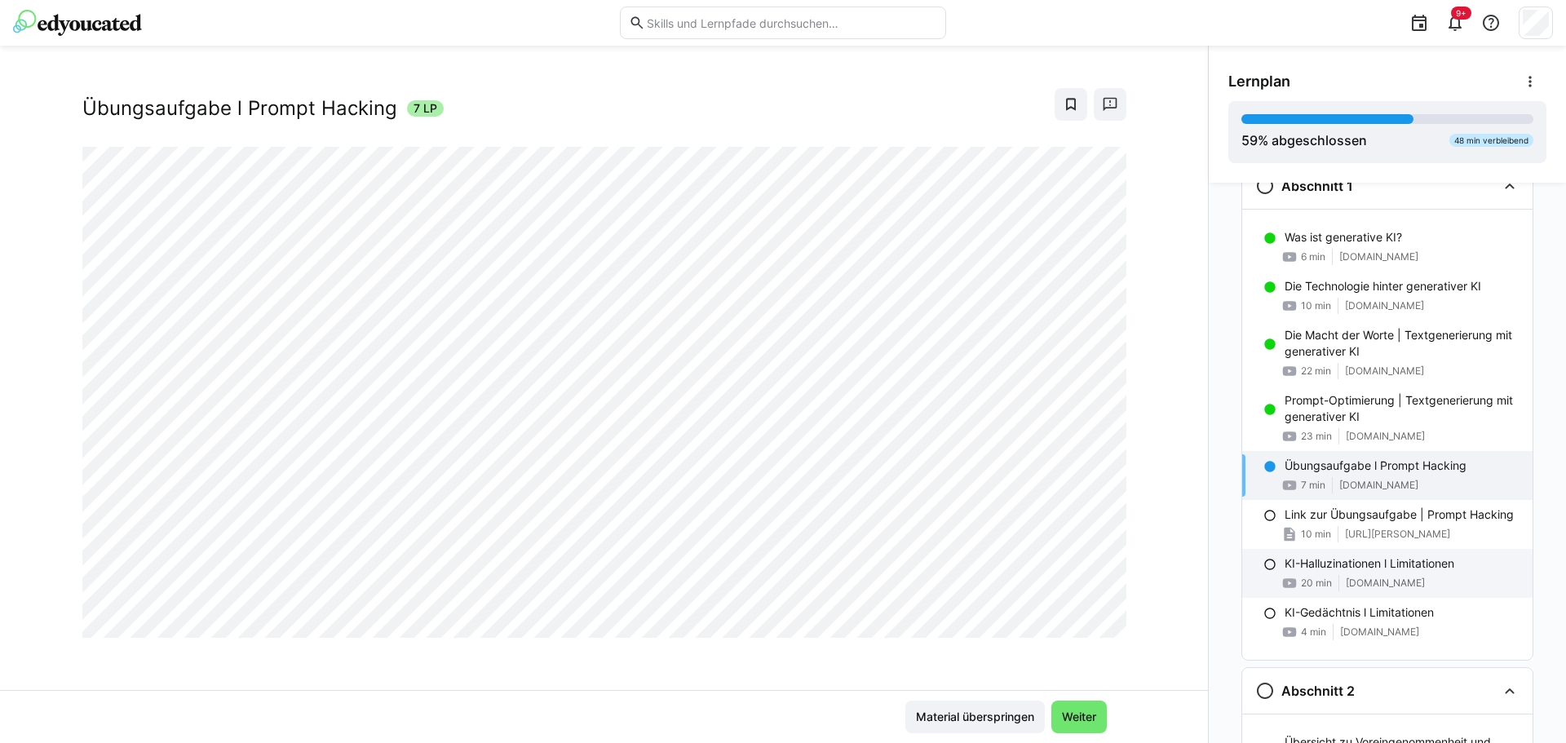
click at [1312, 567] on p "KI-Halluzinationen l Limitationen" at bounding box center [1370, 564] width 170 height 16
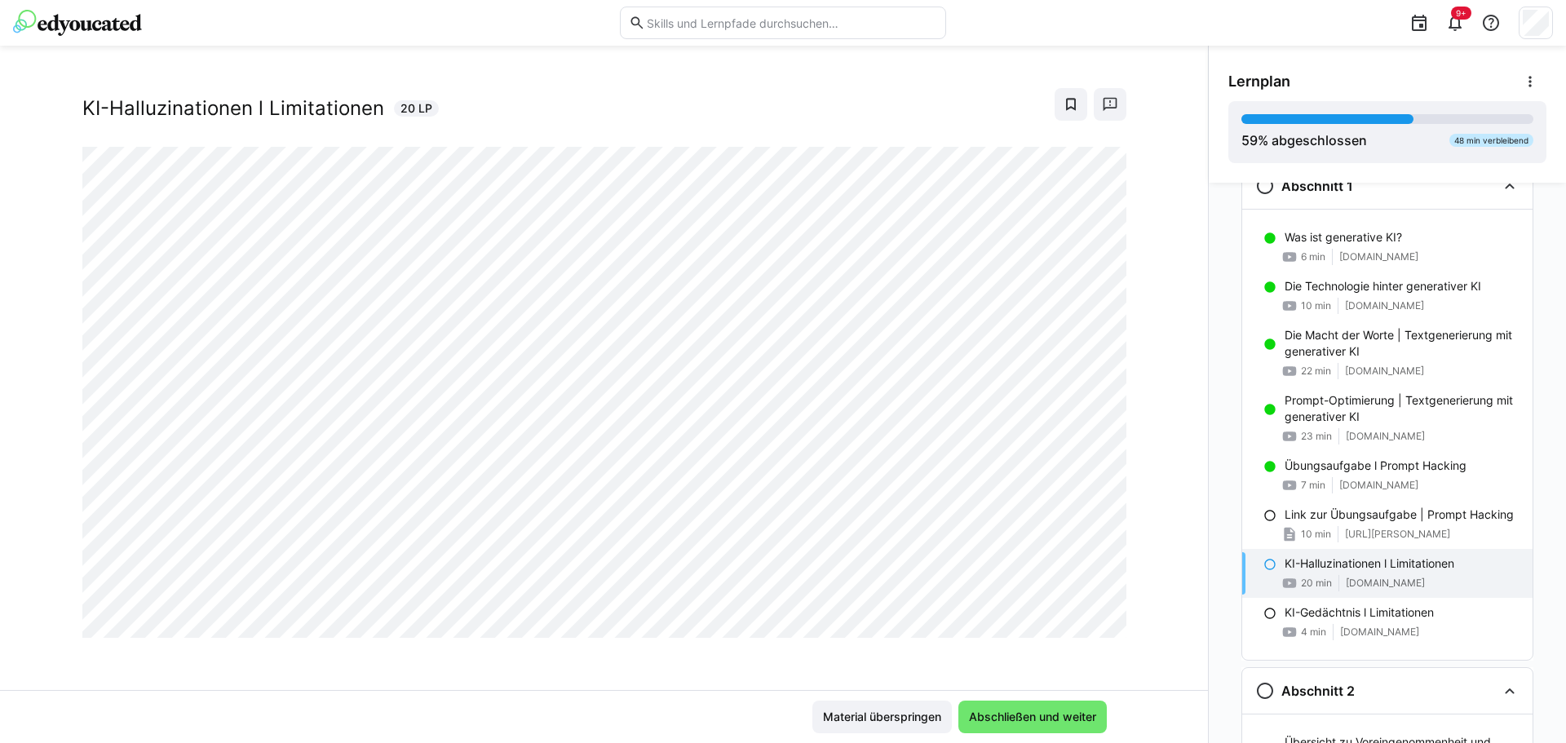
click at [1264, 565] on eds-icon at bounding box center [1270, 564] width 13 height 13
click at [1056, 725] on span "Abschließen und weiter" at bounding box center [1033, 717] width 148 height 33
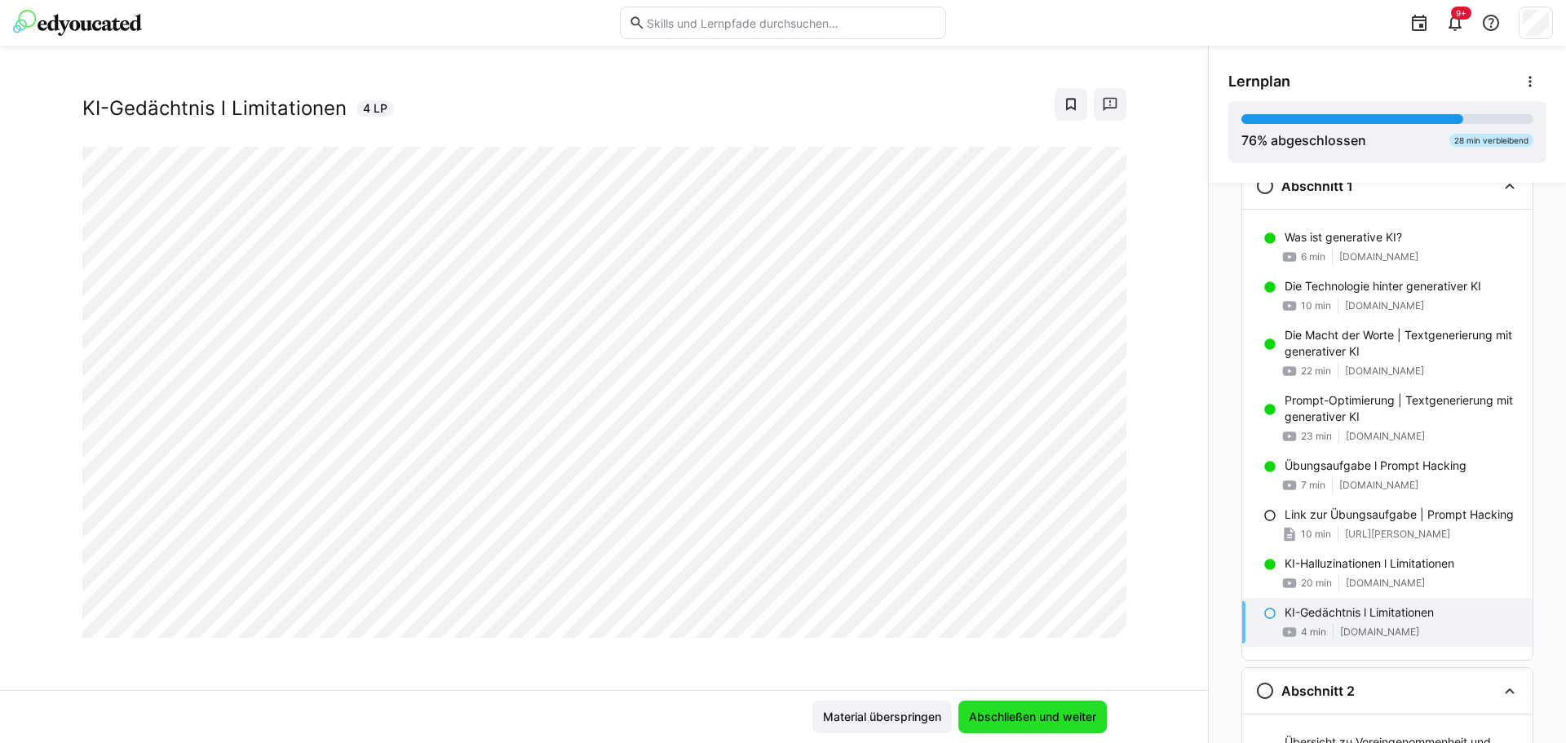
click at [1056, 724] on span "Abschließen und weiter" at bounding box center [1033, 717] width 132 height 16
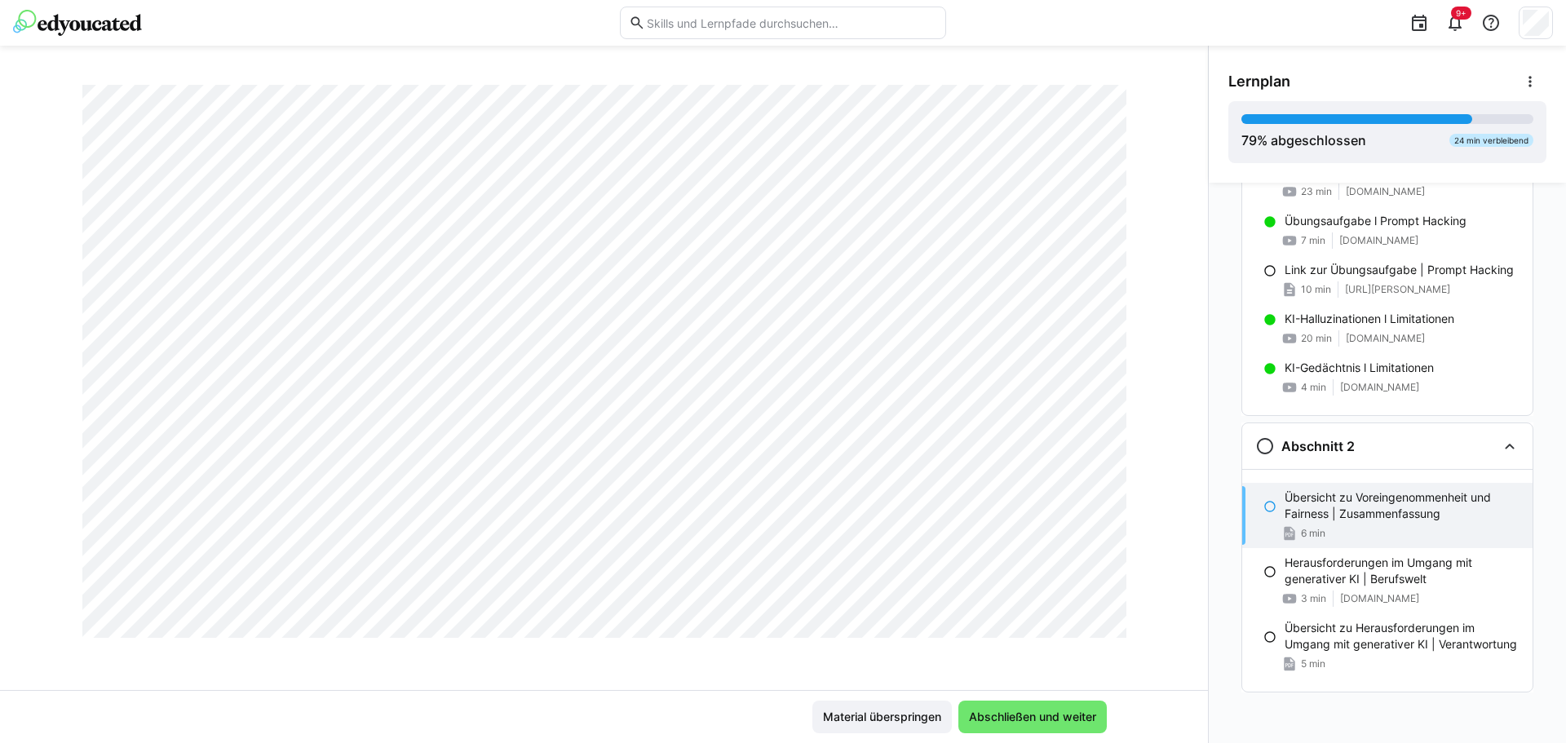
scroll to position [2454, 0]
click at [1021, 734] on div "Material überspringen Abschließen und weiter" at bounding box center [604, 716] width 1208 height 53
click at [1027, 726] on span "Abschließen und weiter" at bounding box center [1033, 717] width 148 height 33
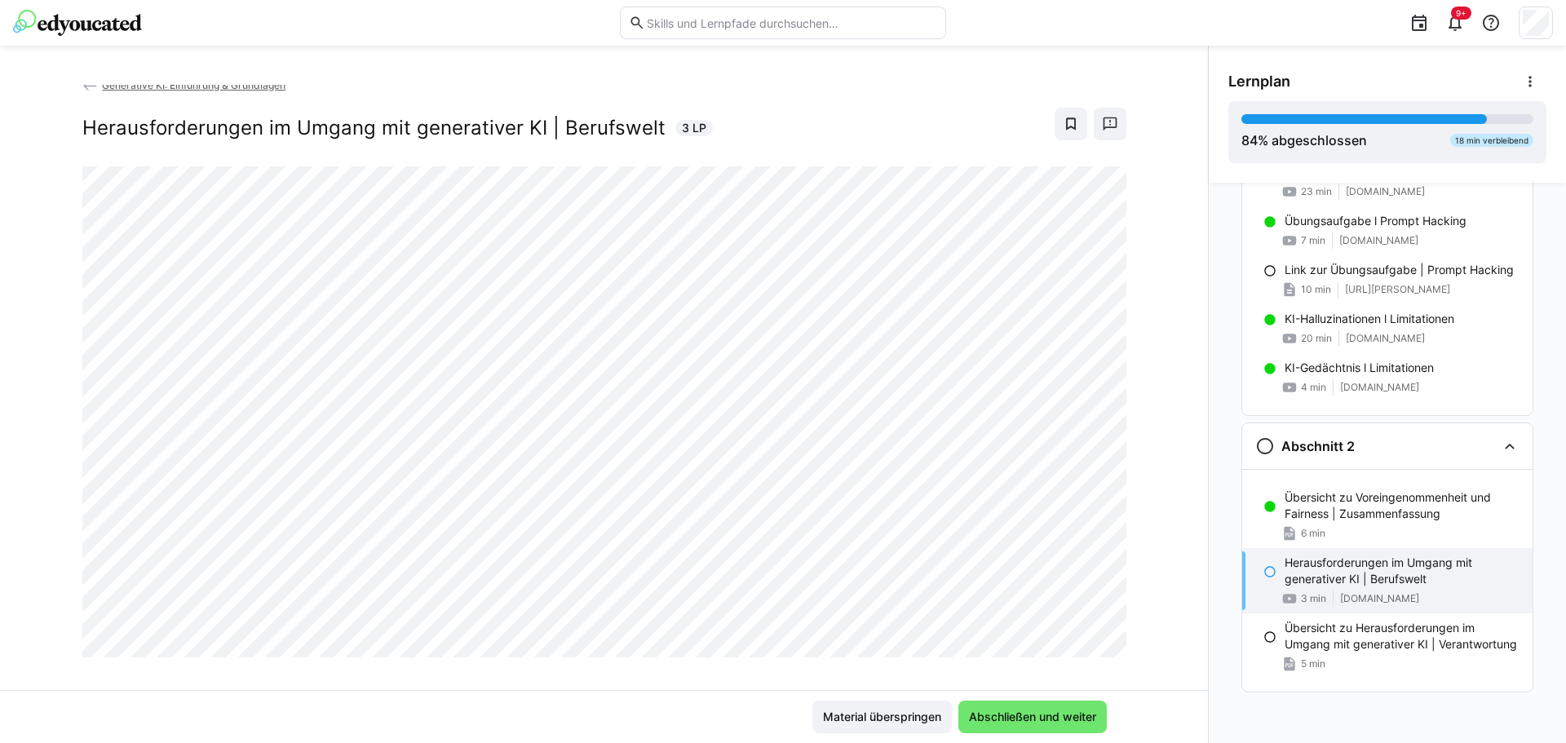
scroll to position [0, 0]
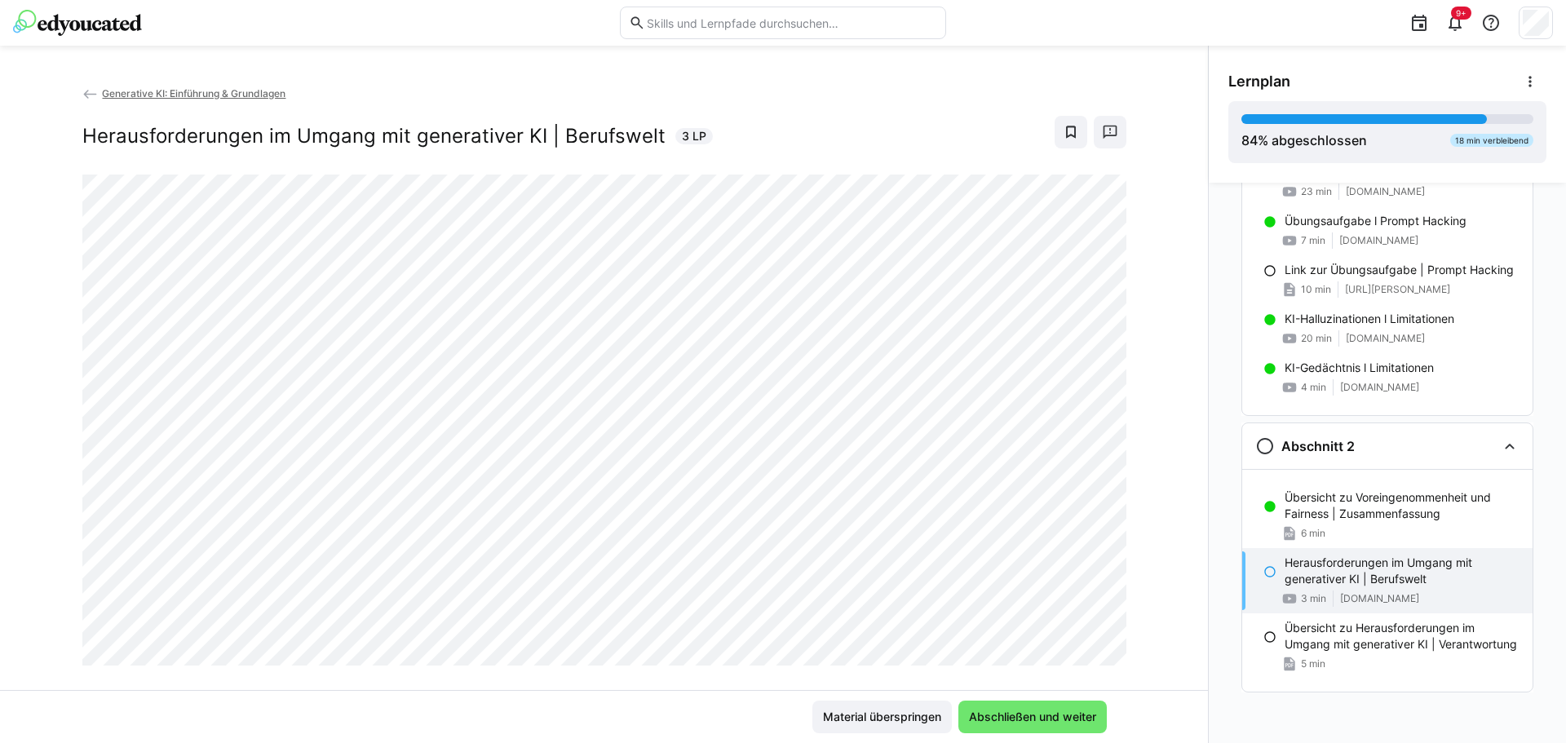
click at [1264, 569] on eds-icon at bounding box center [1270, 571] width 13 height 13
click at [1089, 724] on span "Abschließen und weiter" at bounding box center [1033, 717] width 132 height 16
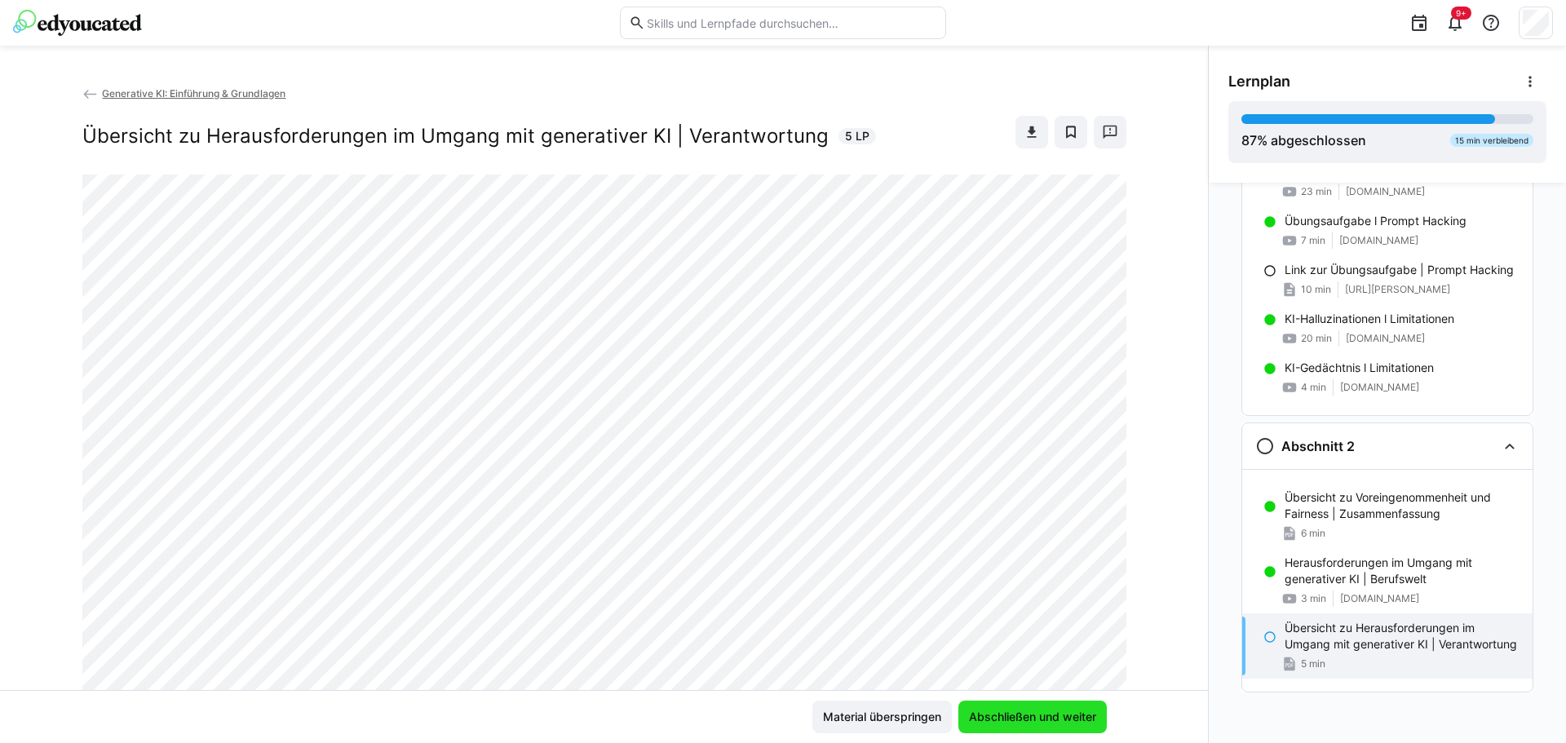
click at [1087, 725] on span "Abschließen und weiter" at bounding box center [1033, 717] width 148 height 33
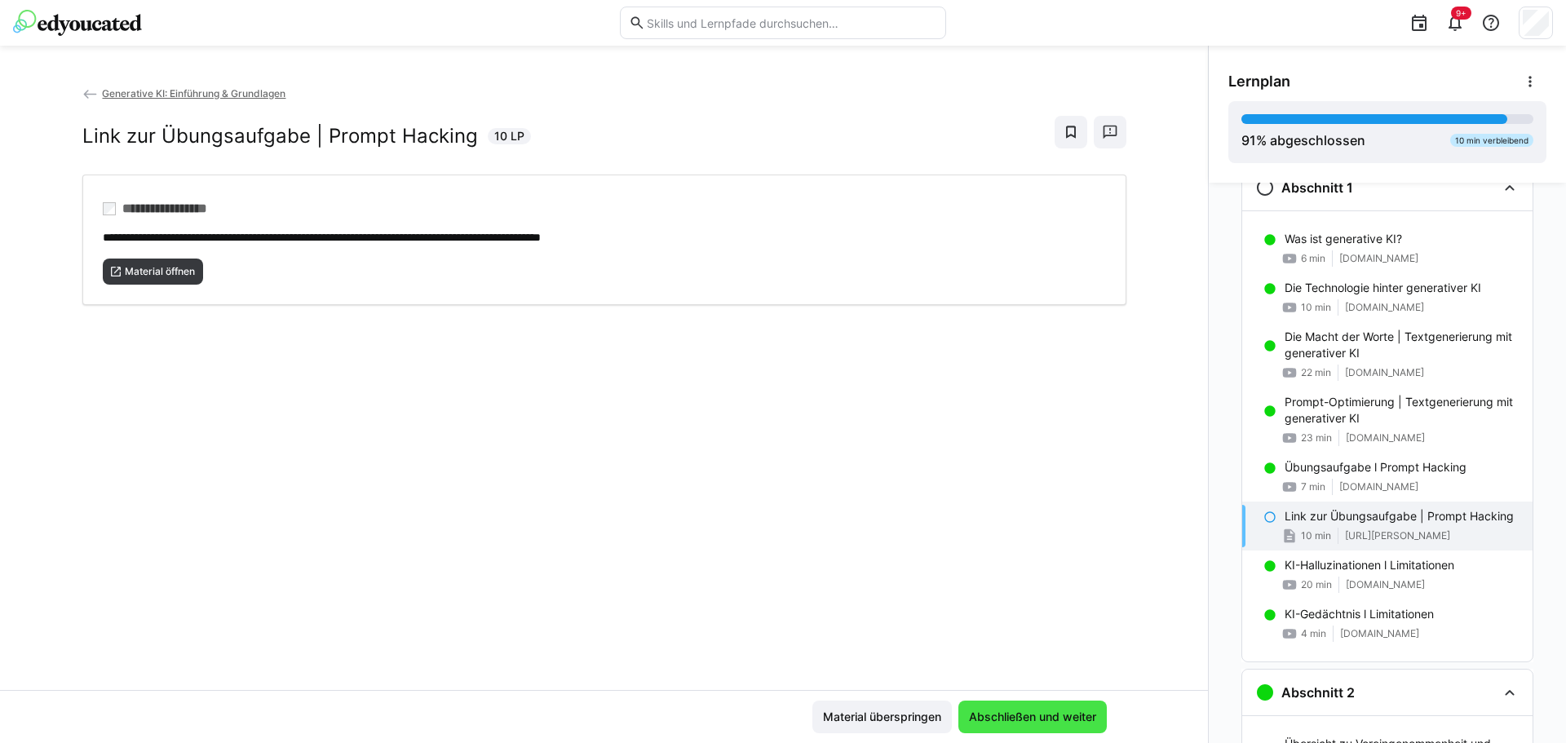
scroll to position [26, 0]
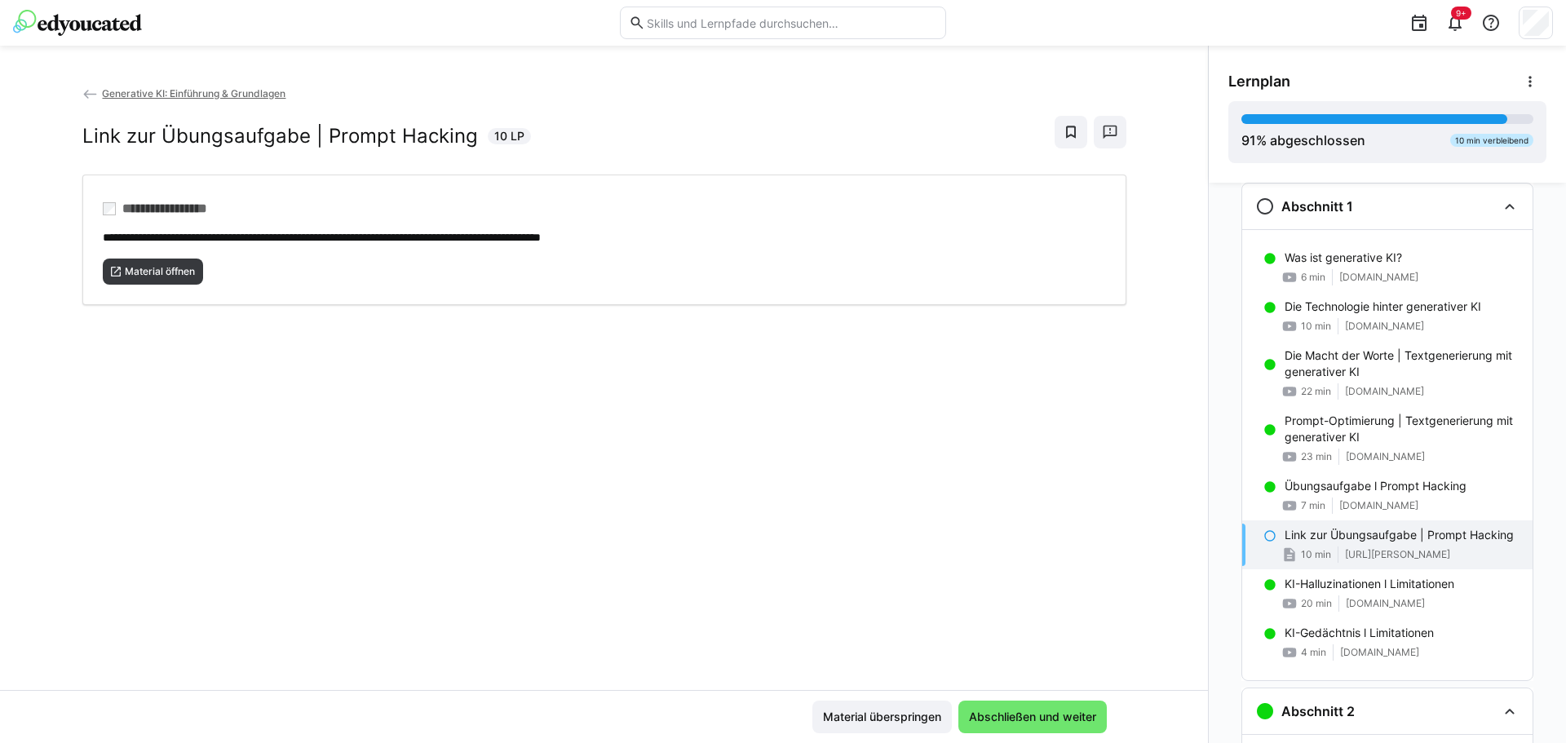
click at [1264, 538] on eds-icon at bounding box center [1270, 535] width 13 height 13
click at [181, 270] on span "Material öffnen" at bounding box center [159, 271] width 73 height 13
